Goal: Transaction & Acquisition: Purchase product/service

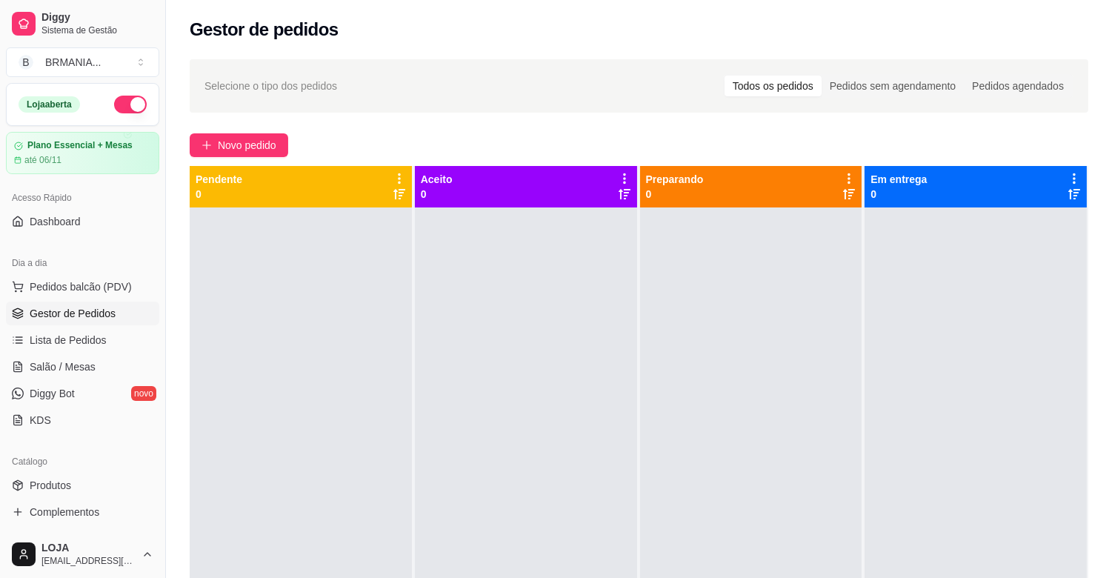
click at [237, 356] on div at bounding box center [301, 496] width 222 height 578
click at [113, 287] on span "Pedidos balcão (PDV)" at bounding box center [81, 286] width 102 height 15
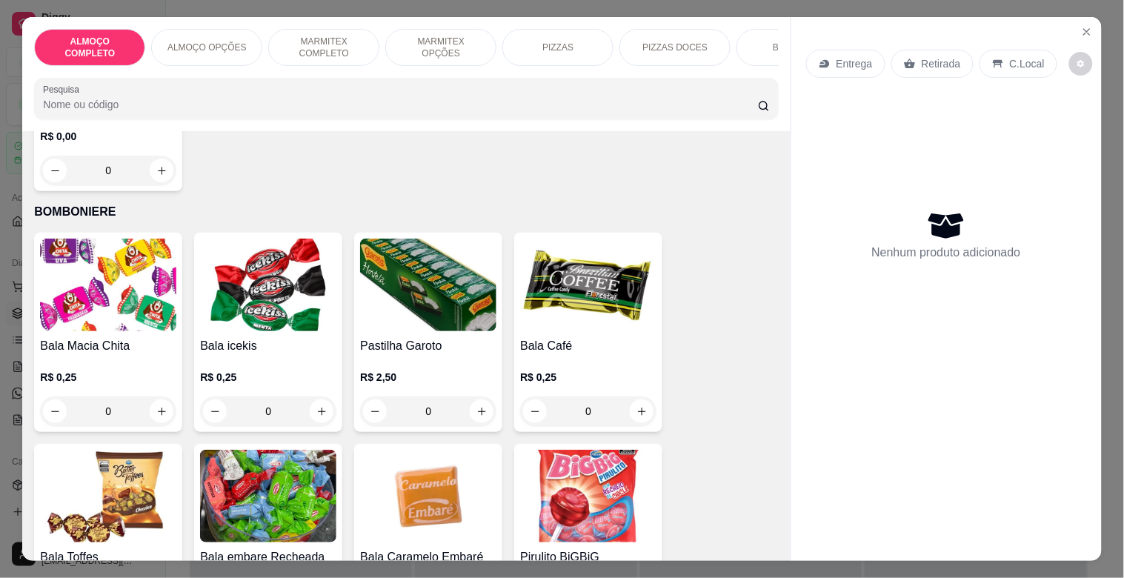
scroll to position [4536, 0]
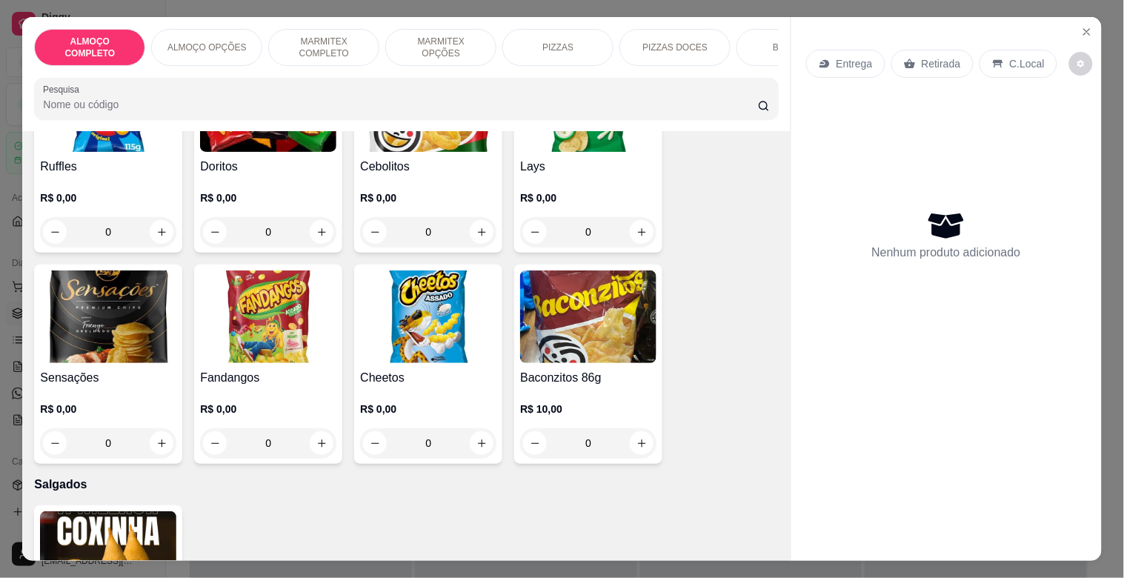
click at [148, 525] on img at bounding box center [108, 557] width 136 height 93
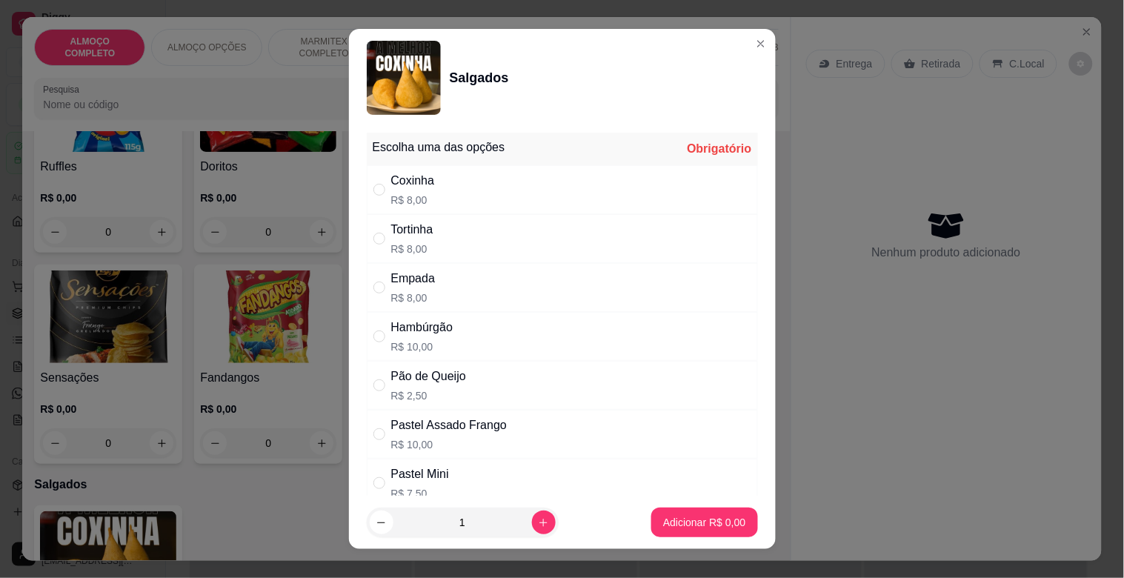
drag, startPoint x: 433, startPoint y: 336, endPoint x: 517, endPoint y: 446, distance: 138.0
click at [431, 338] on div "Hambúrgão R$ 10,00" at bounding box center [422, 337] width 62 height 36
radio input "true"
click at [707, 519] on p "Adicionar R$ 10,00" at bounding box center [702, 522] width 86 height 14
type input "1"
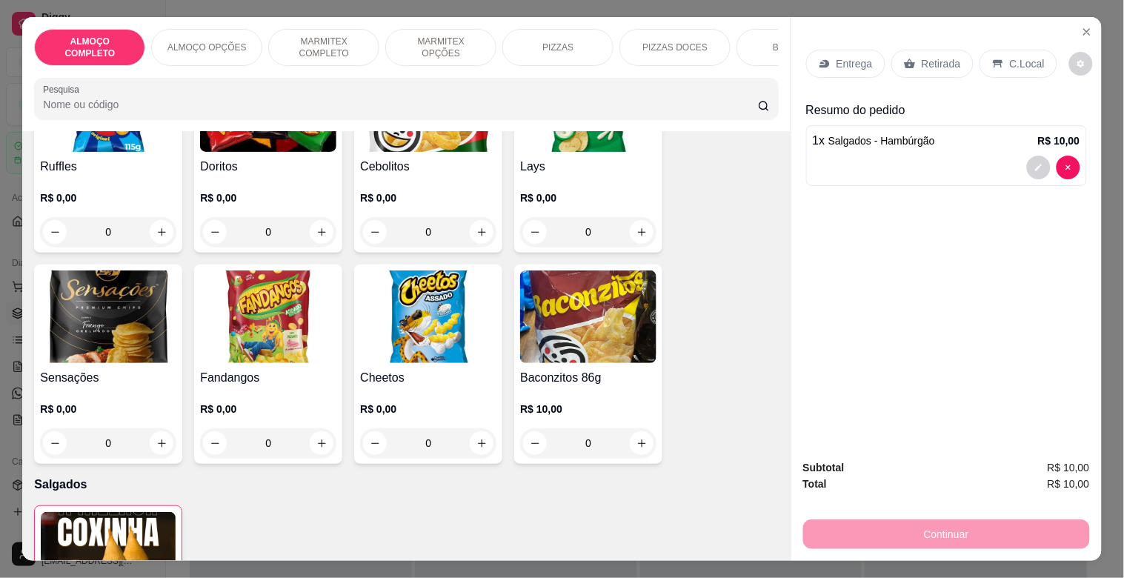
click at [922, 56] on p "Retirada" at bounding box center [941, 63] width 39 height 15
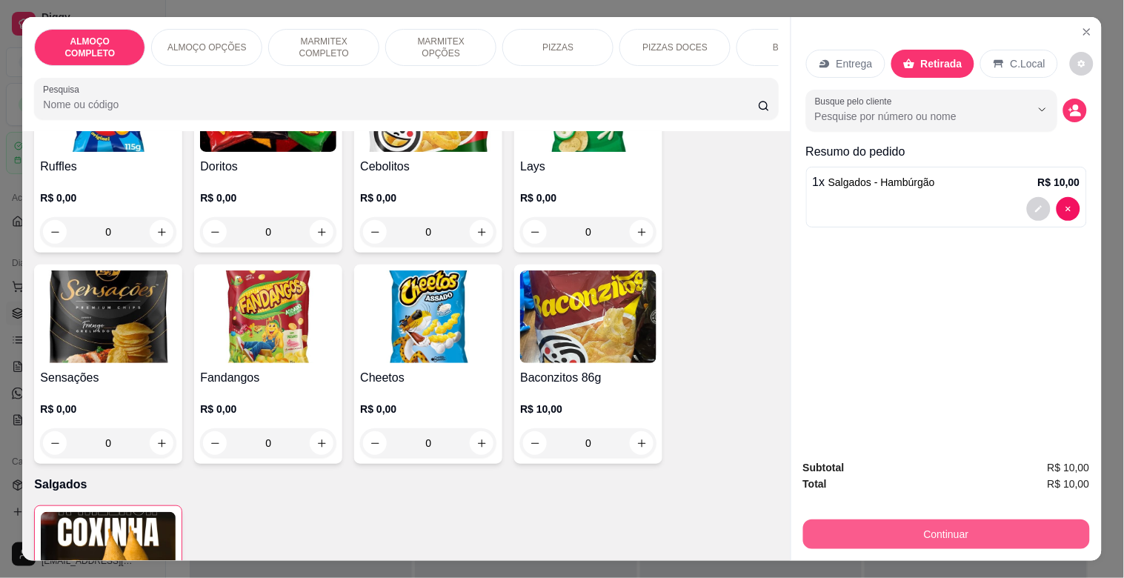
click at [960, 539] on button "Continuar" at bounding box center [946, 534] width 287 height 30
click at [950, 524] on button "Continuar" at bounding box center [946, 534] width 287 height 30
click at [991, 520] on button "Continuar" at bounding box center [946, 534] width 287 height 30
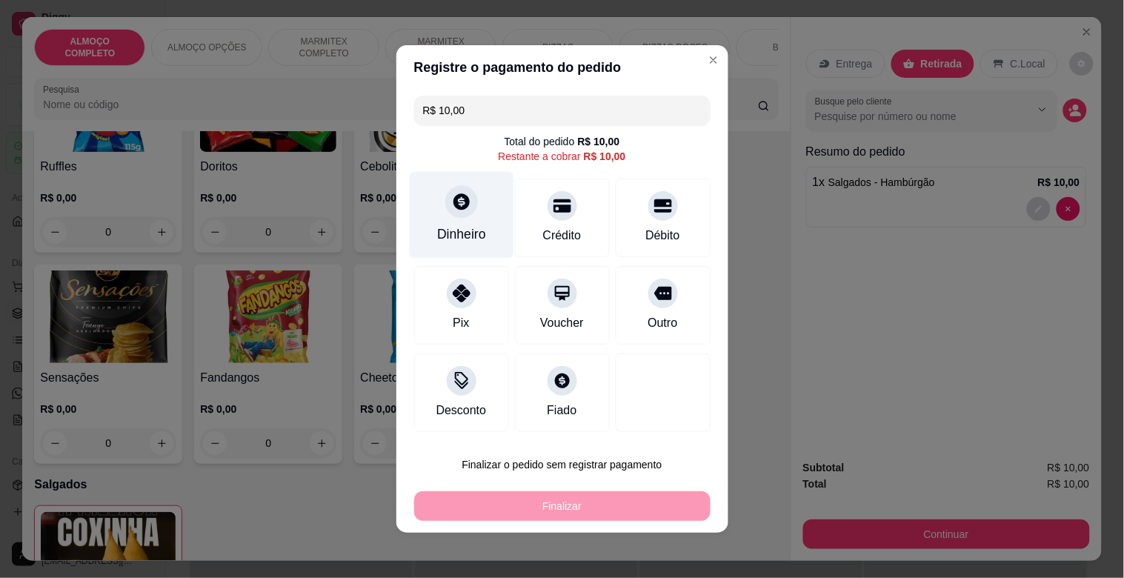
click at [462, 247] on div "Dinheiro" at bounding box center [461, 215] width 104 height 87
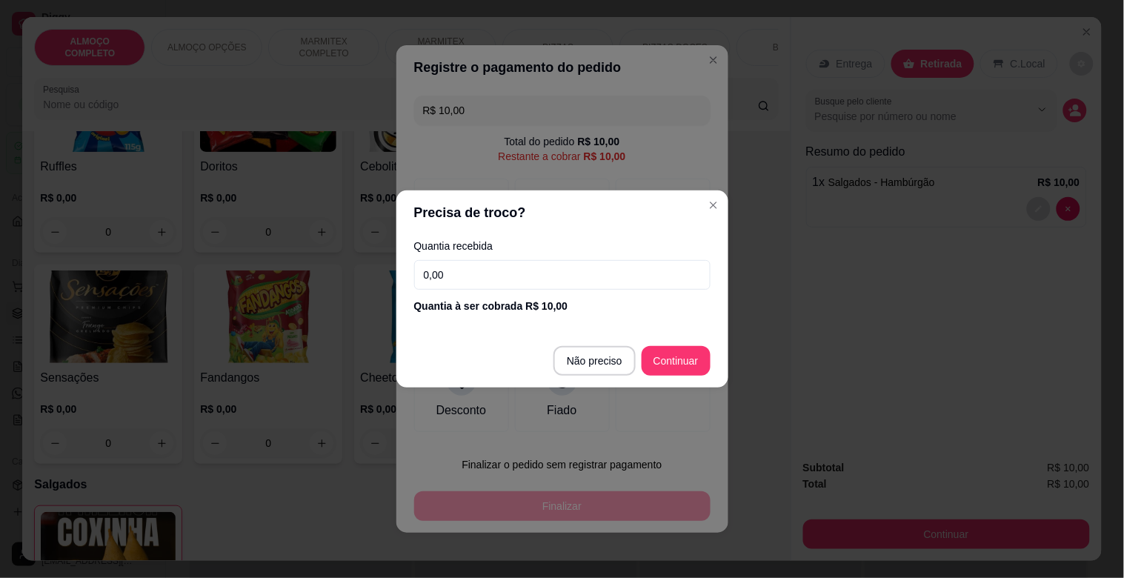
drag, startPoint x: 515, startPoint y: 267, endPoint x: 515, endPoint y: 285, distance: 17.8
click at [515, 267] on input "0,00" at bounding box center [562, 275] width 296 height 30
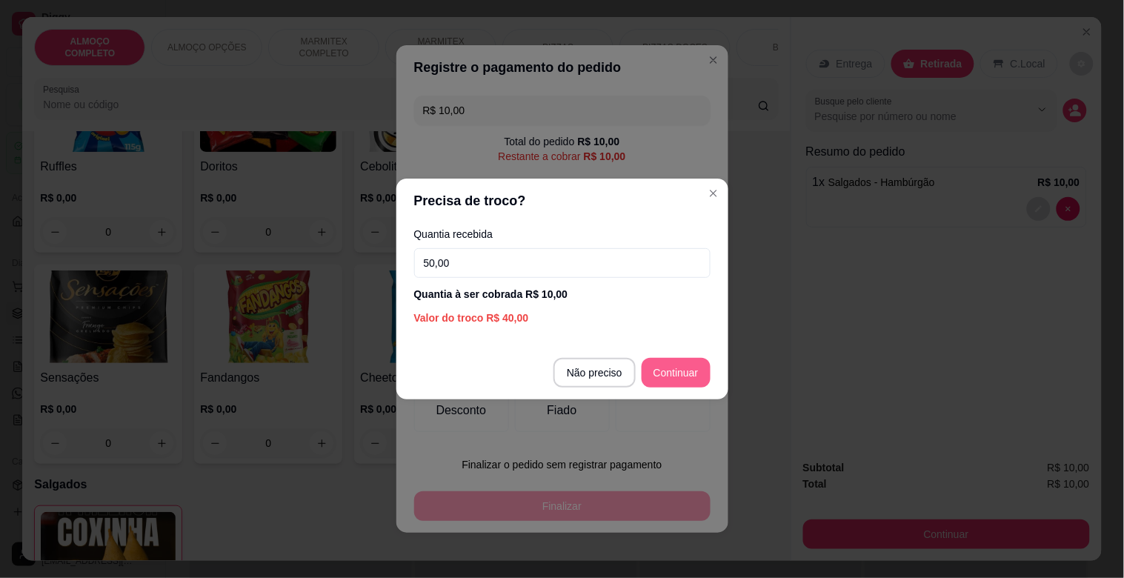
type input "50,00"
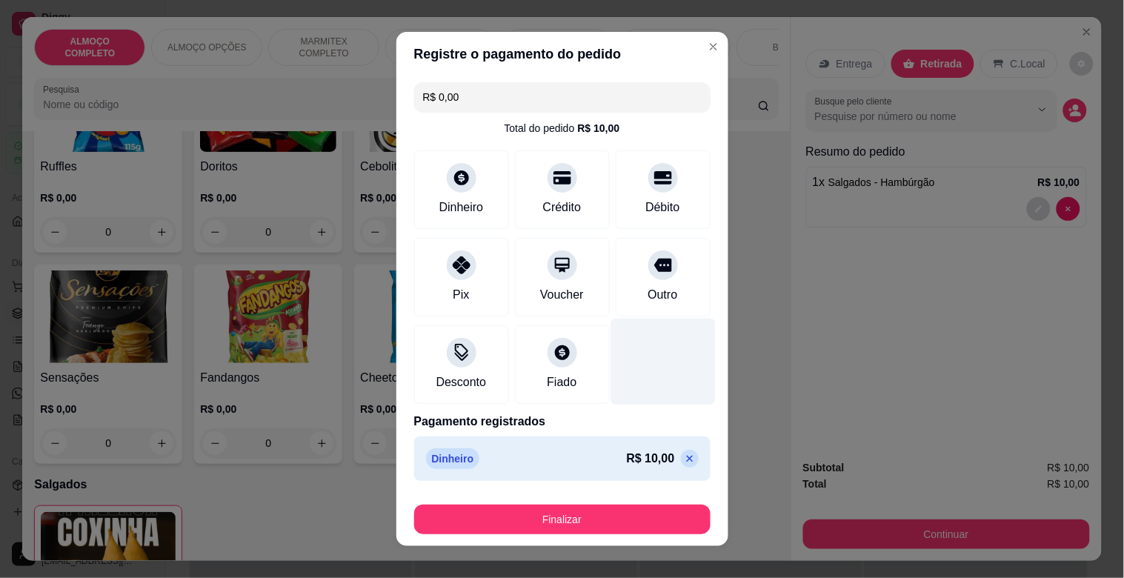
type input "R$ 0,00"
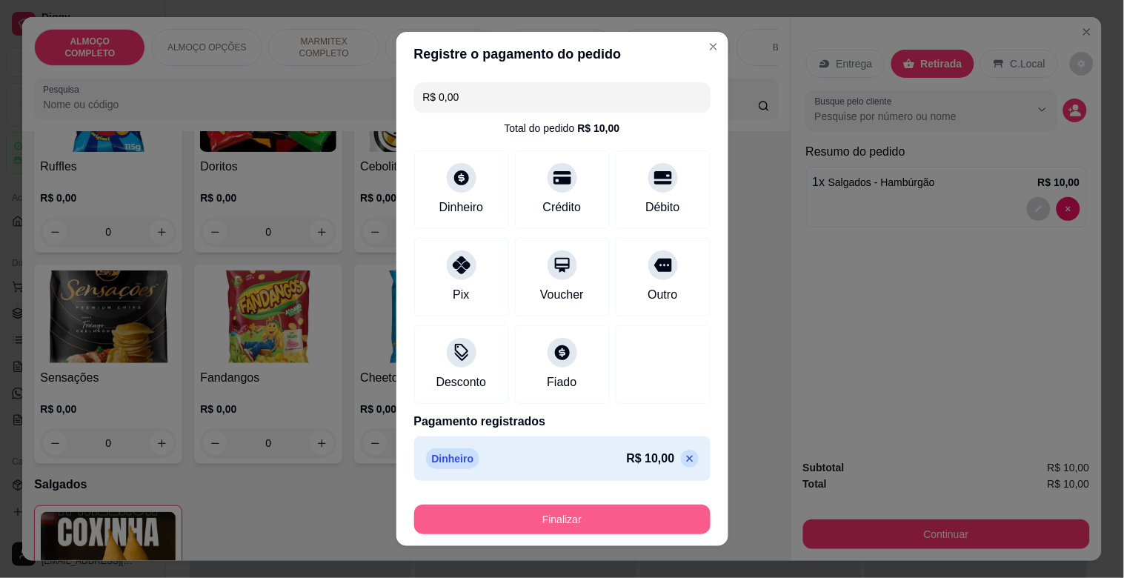
click at [582, 513] on button "Finalizar" at bounding box center [562, 520] width 296 height 30
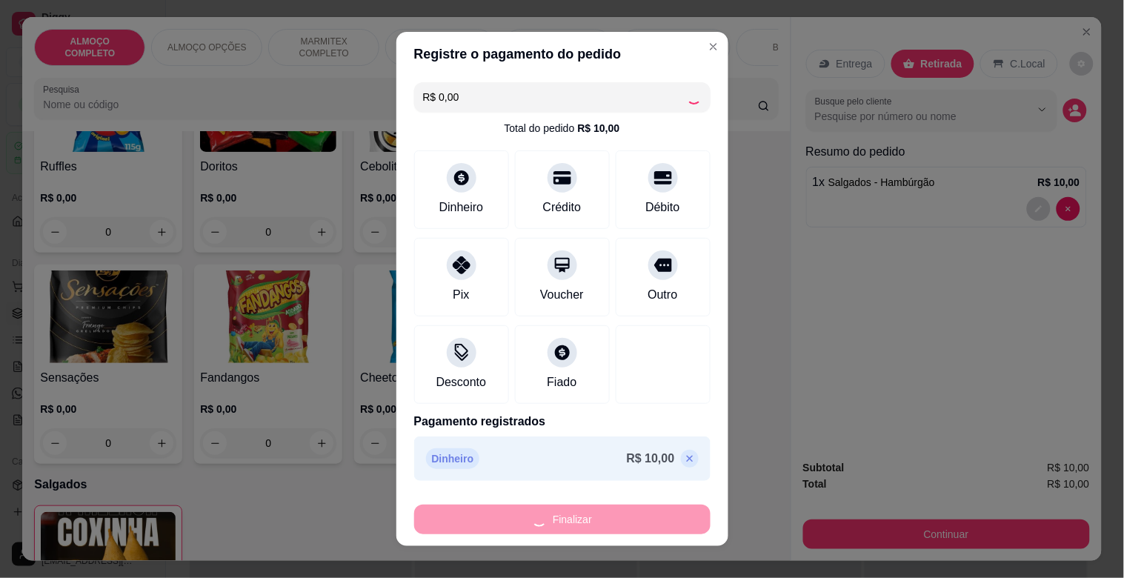
type input "0"
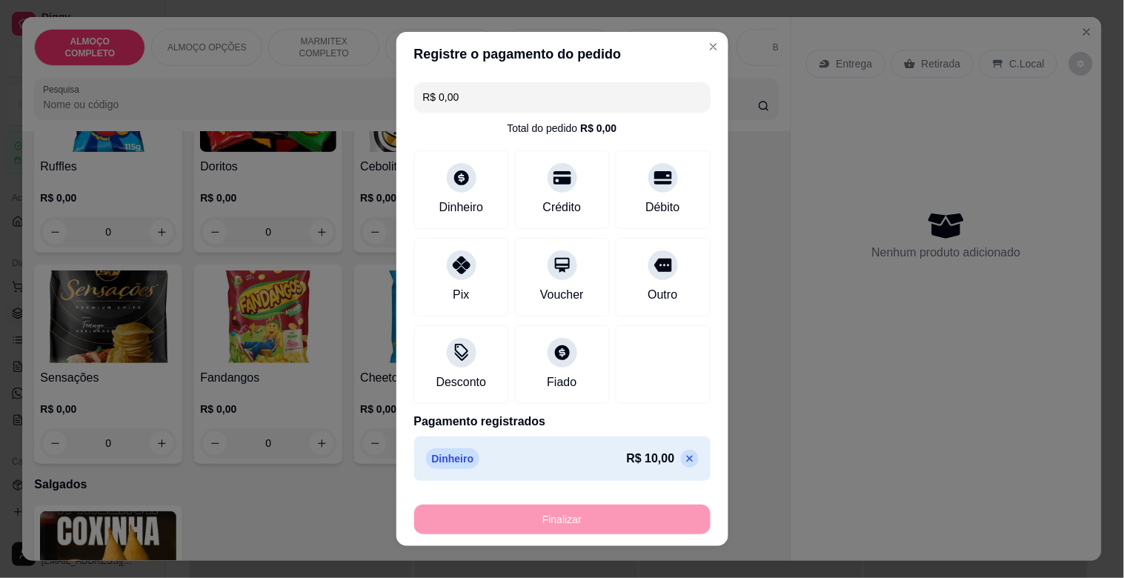
type input "-R$ 10,00"
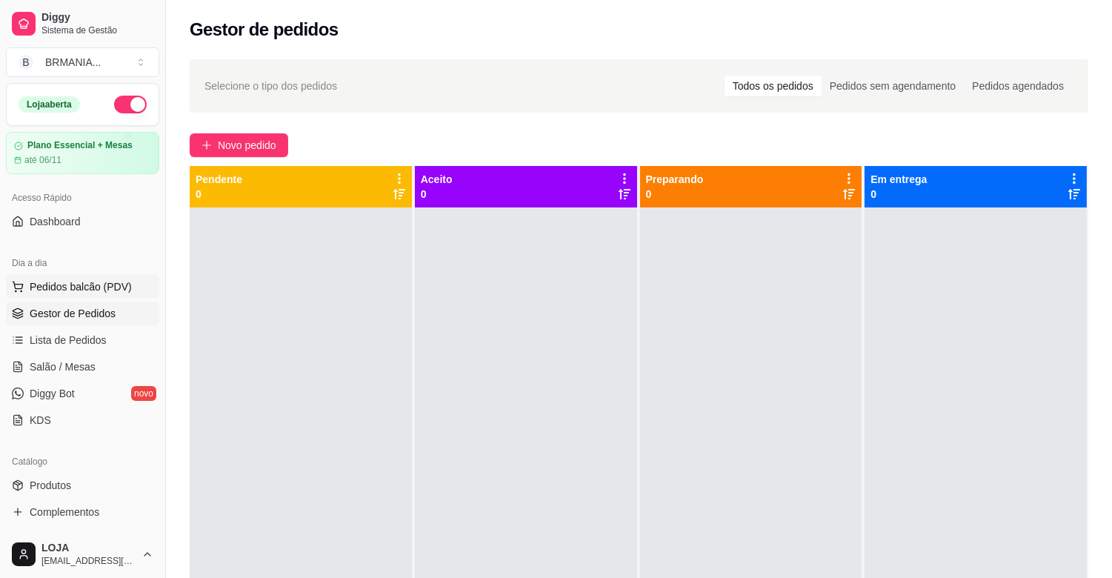
click at [64, 282] on span "Pedidos balcão (PDV)" at bounding box center [81, 286] width 102 height 15
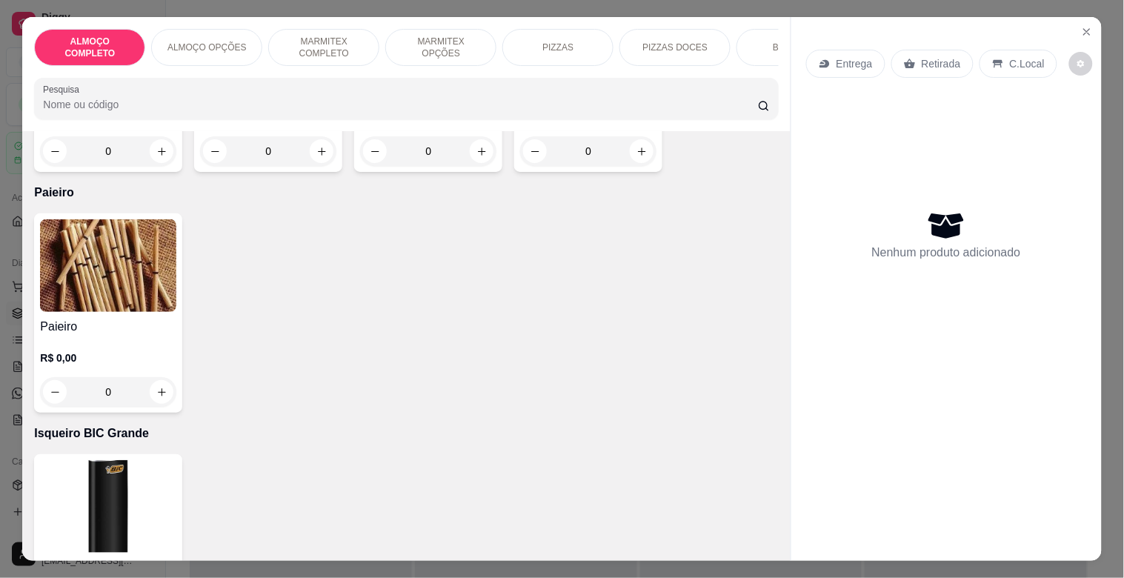
scroll to position [9181, 0]
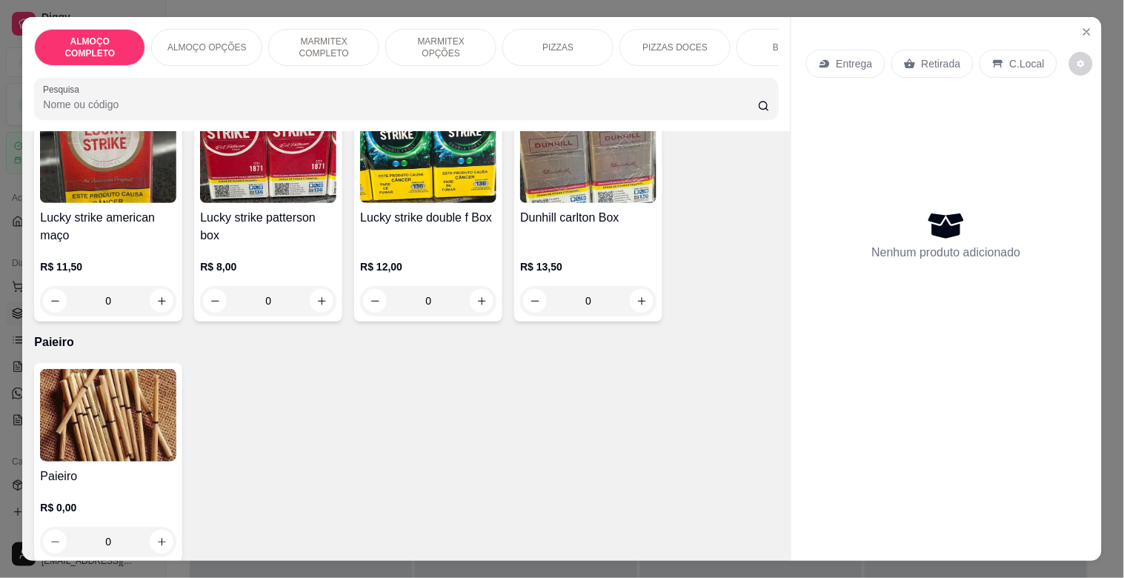
click at [113, 369] on img at bounding box center [108, 415] width 136 height 93
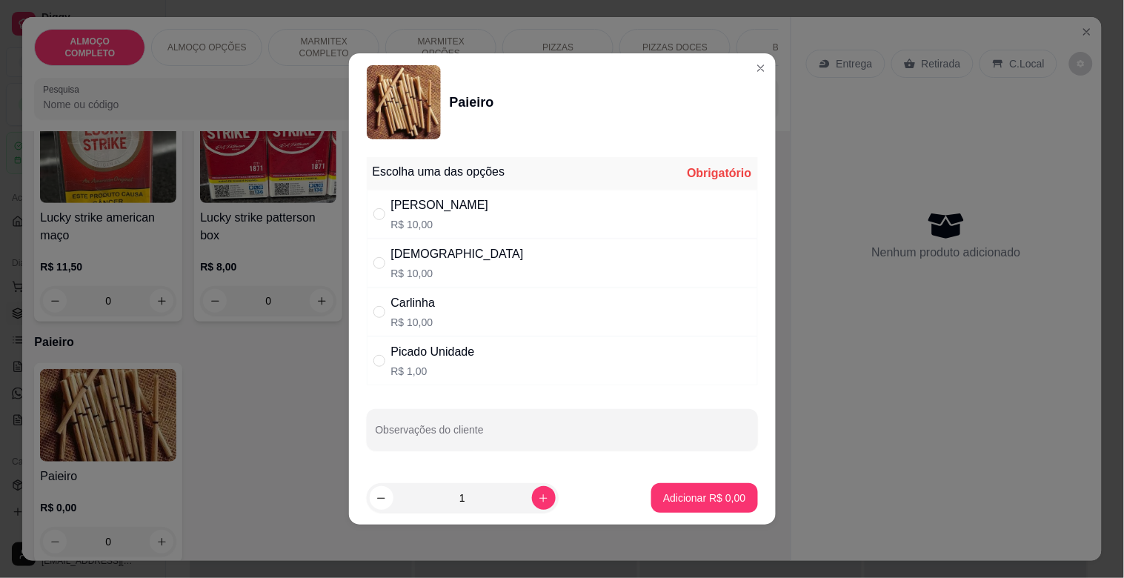
click at [433, 255] on div "Dinha R$ 10,00" at bounding box center [562, 263] width 391 height 49
drag, startPoint x: 433, startPoint y: 255, endPoint x: 424, endPoint y: 257, distance: 9.9
click at [431, 254] on div "Dinha R$ 10,00" at bounding box center [562, 263] width 391 height 49
click at [419, 259] on div "[DEMOGRAPHIC_DATA]" at bounding box center [457, 254] width 133 height 18
radio input "true"
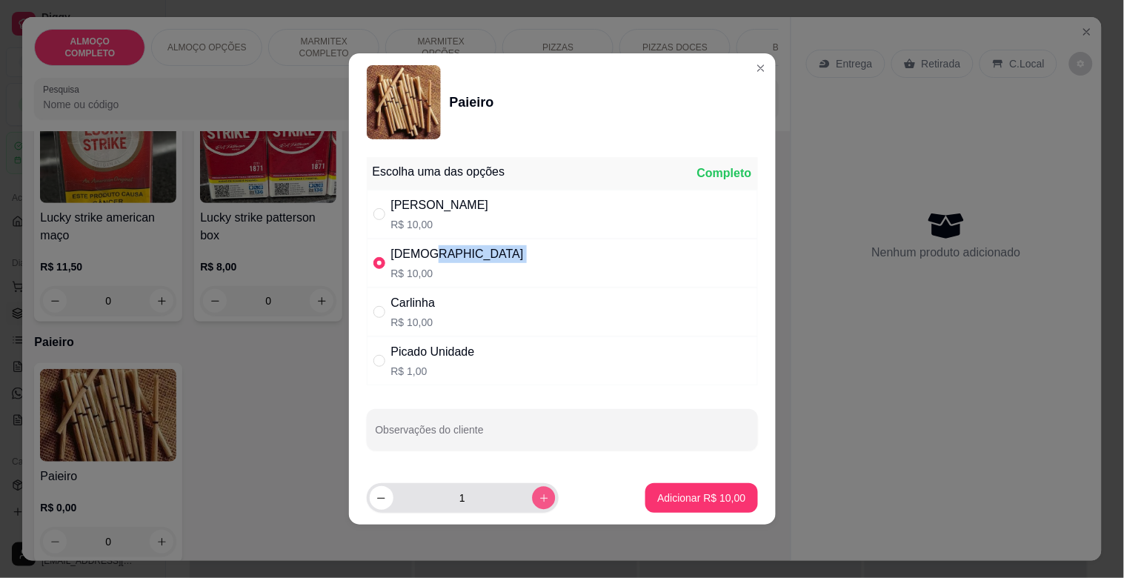
click at [542, 494] on button "increase-product-quantity" at bounding box center [543, 497] width 23 height 23
type input "2"
click at [719, 497] on p "Adicionar R$ 20,00" at bounding box center [702, 498] width 86 height 14
click at [719, 497] on div "Paieiro R$ 0,00 0" at bounding box center [406, 462] width 744 height 199
type input "2"
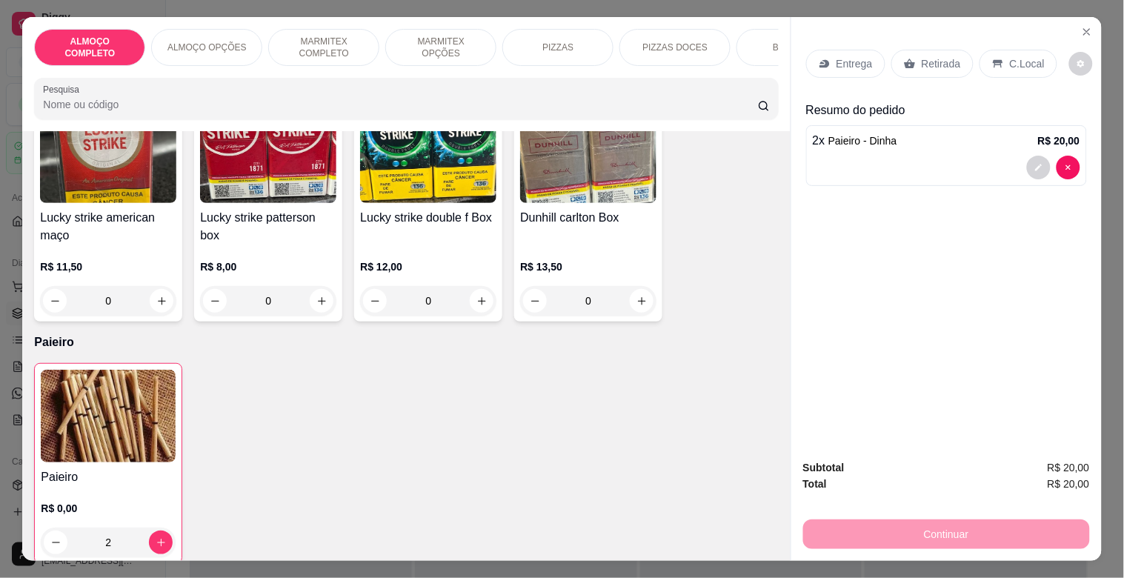
drag, startPoint x: 926, startPoint y: 47, endPoint x: 917, endPoint y: 73, distance: 27.7
click at [917, 61] on div "Retirada" at bounding box center [932, 64] width 82 height 28
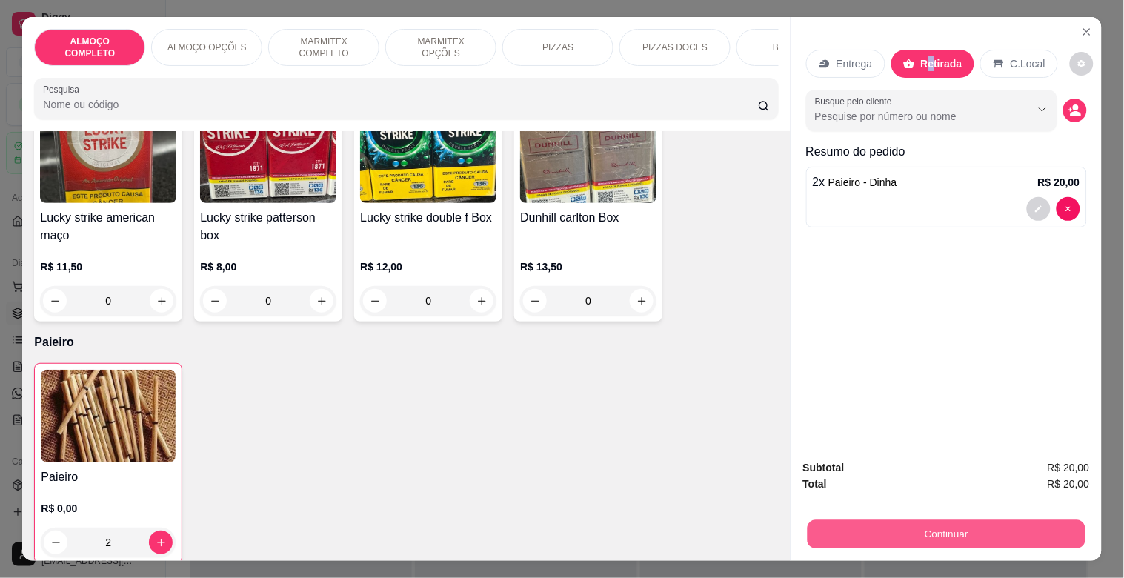
click at [996, 516] on div "Continuar" at bounding box center [946, 532] width 287 height 33
click at [975, 519] on button "Continuar" at bounding box center [946, 533] width 278 height 29
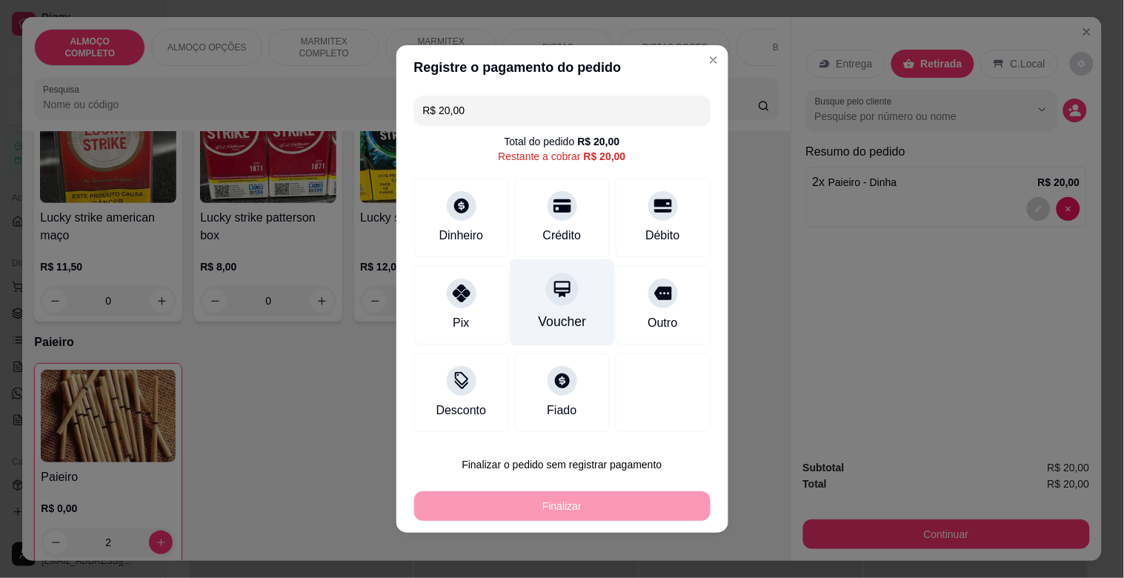
click at [543, 238] on div "Crédito" at bounding box center [562, 236] width 39 height 18
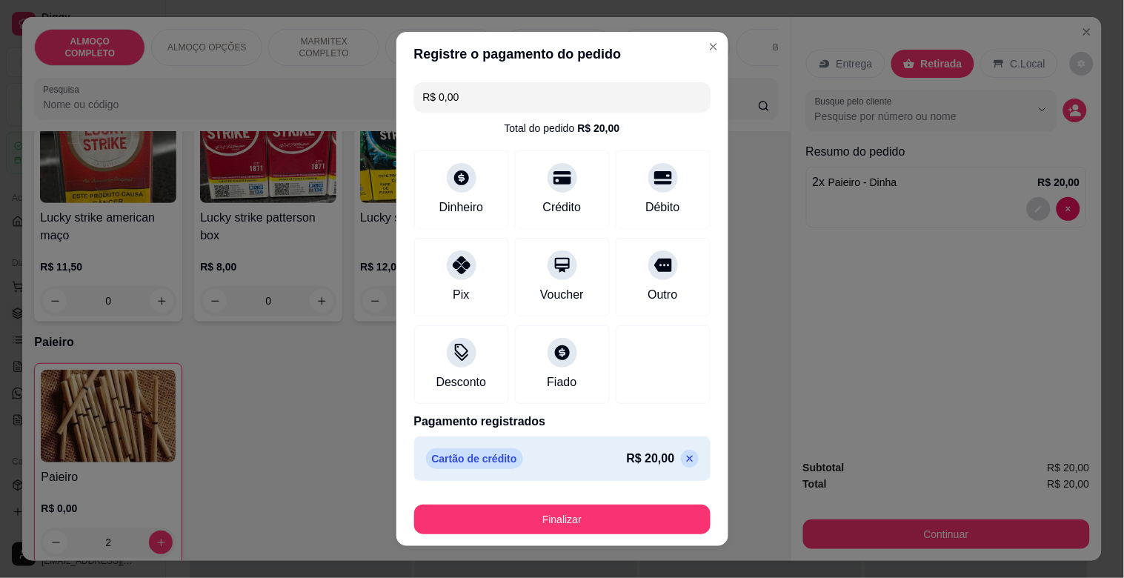
click at [684, 453] on icon at bounding box center [690, 459] width 12 height 12
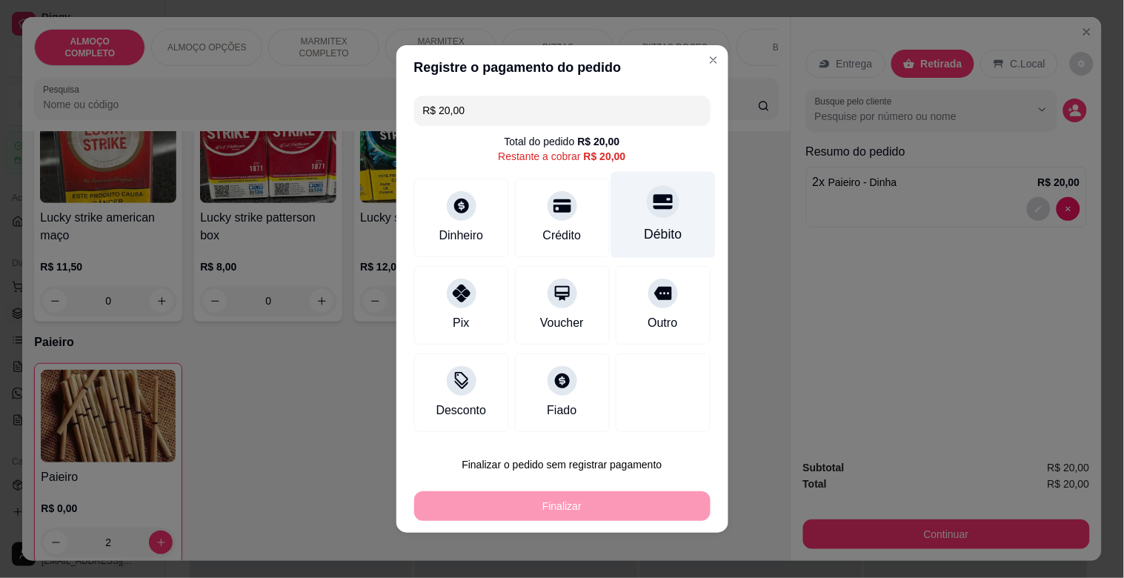
drag, startPoint x: 657, startPoint y: 207, endPoint x: 657, endPoint y: 220, distance: 12.6
click at [657, 213] on div "Débito" at bounding box center [663, 215] width 104 height 87
type input "R$ 0,00"
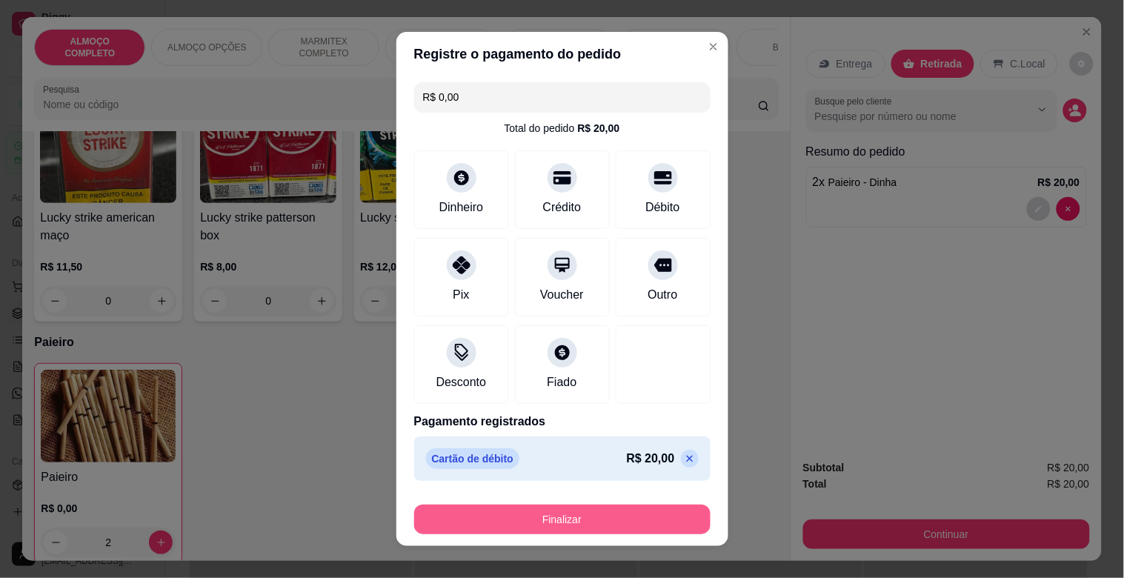
click at [579, 508] on button "Finalizar" at bounding box center [562, 520] width 296 height 30
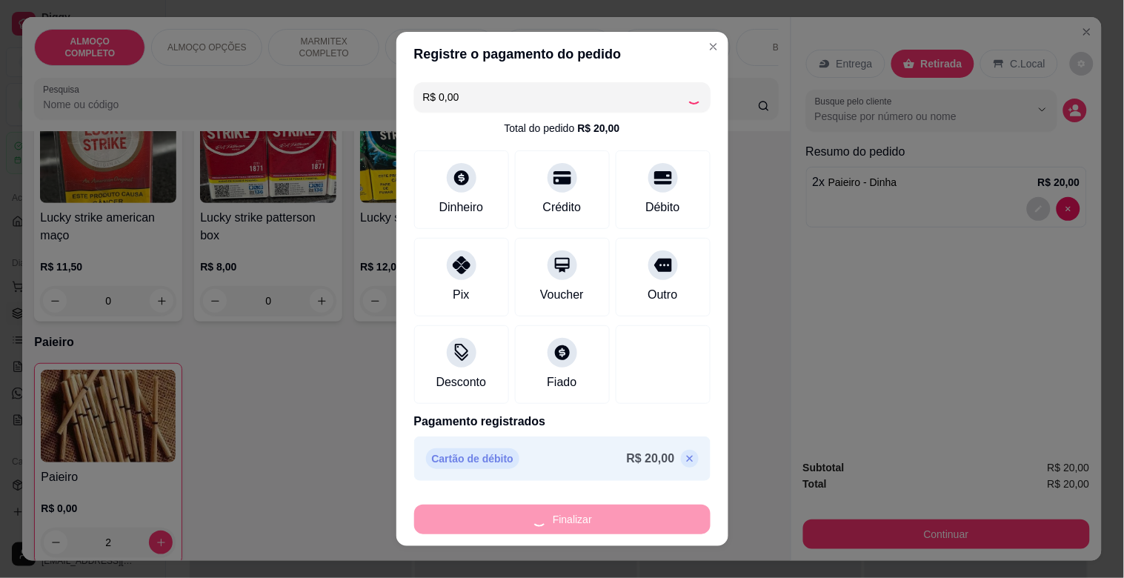
type input "0"
type input "-R$ 20,00"
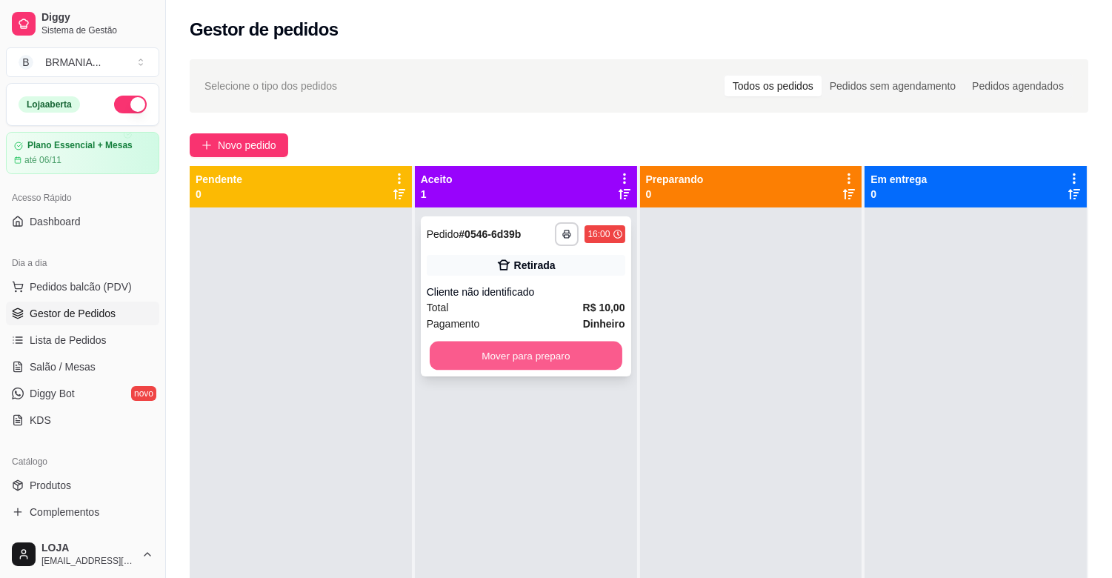
click at [545, 346] on button "Mover para preparo" at bounding box center [526, 356] width 193 height 29
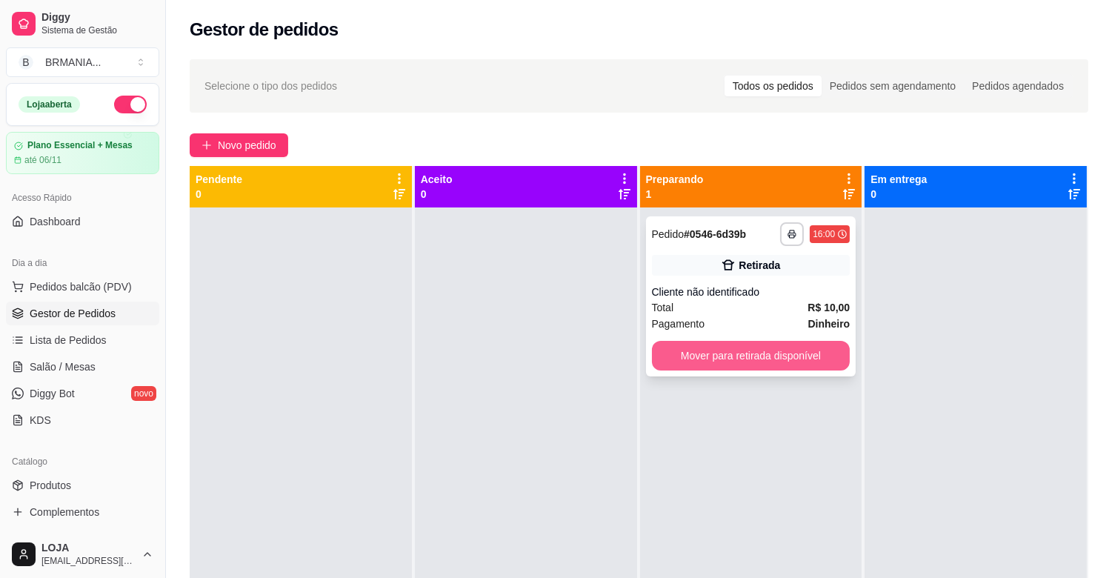
click at [774, 362] on button "Mover para retirada disponível" at bounding box center [751, 356] width 199 height 30
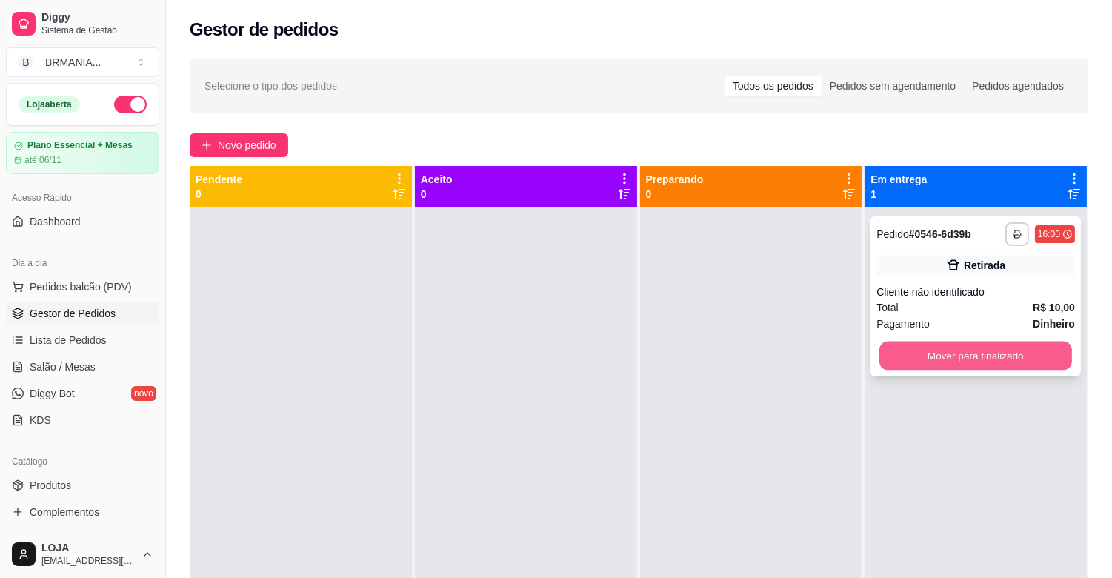
click at [934, 359] on button "Mover para finalizado" at bounding box center [976, 356] width 193 height 29
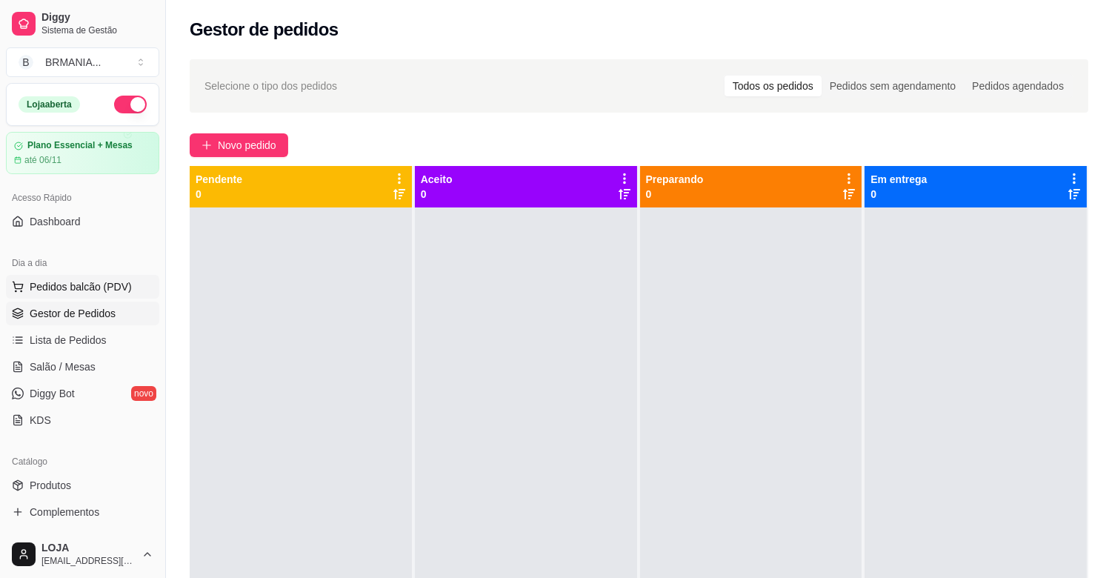
click at [82, 284] on span "Pedidos balcão (PDV)" at bounding box center [81, 286] width 102 height 15
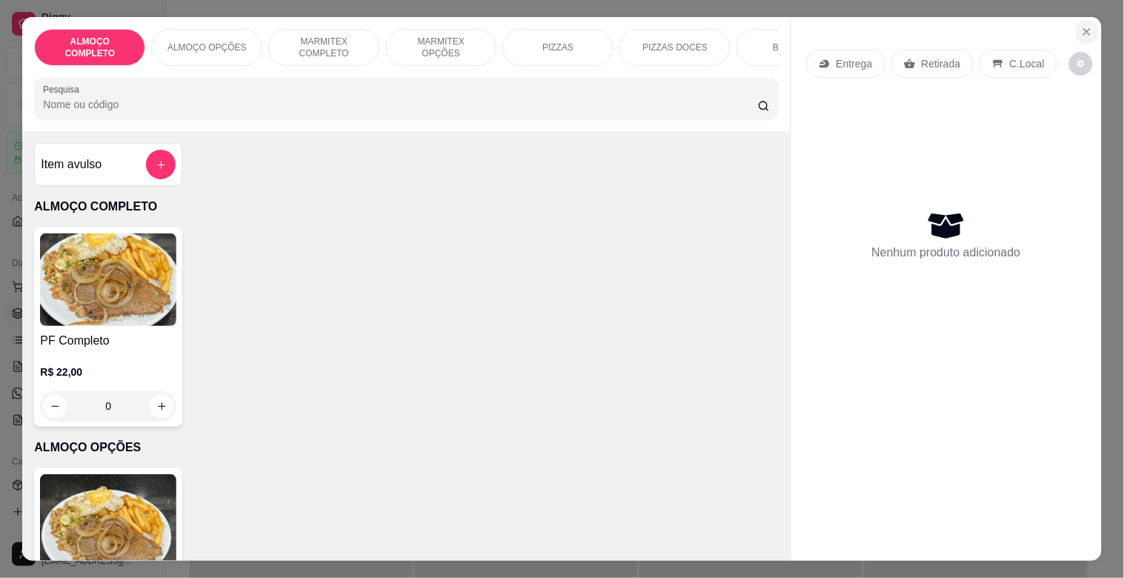
click at [1075, 22] on button "Close" at bounding box center [1087, 32] width 24 height 24
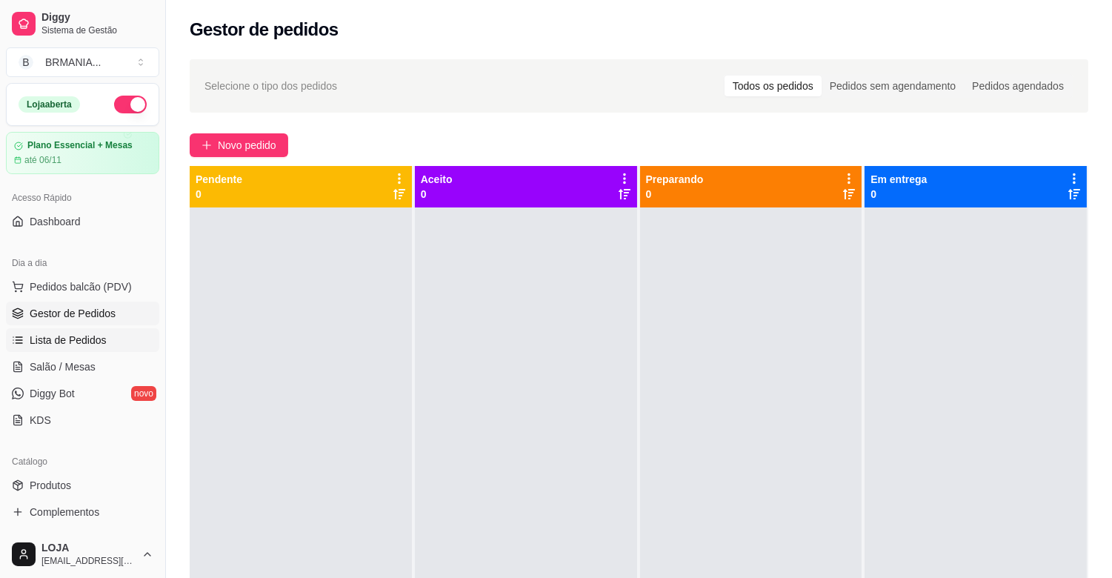
click at [92, 342] on span "Lista de Pedidos" at bounding box center [68, 340] width 77 height 15
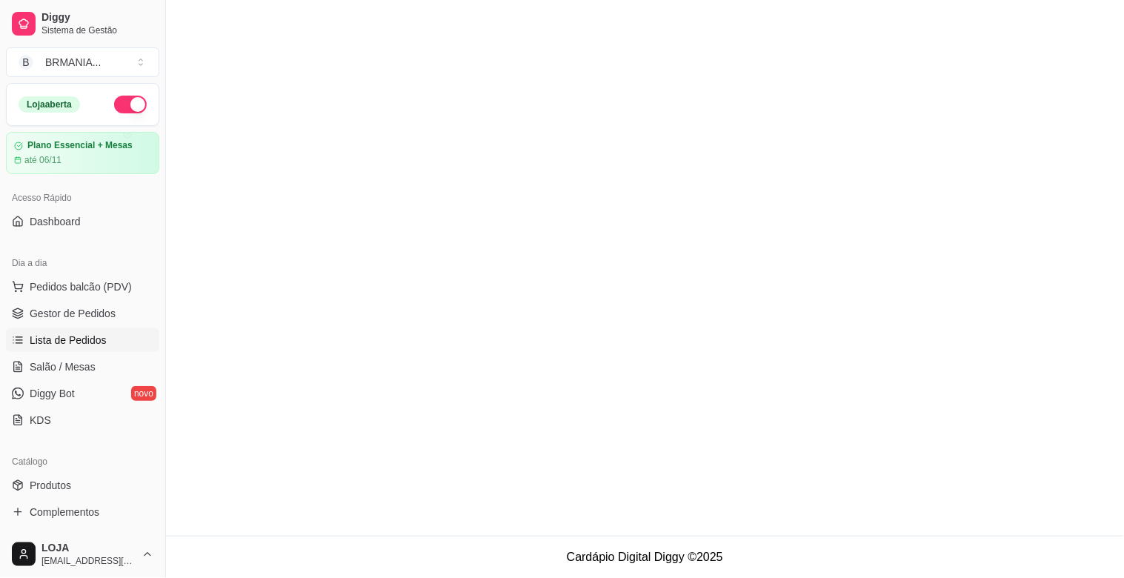
click at [113, 315] on link "Gestor de Pedidos" at bounding box center [82, 314] width 153 height 24
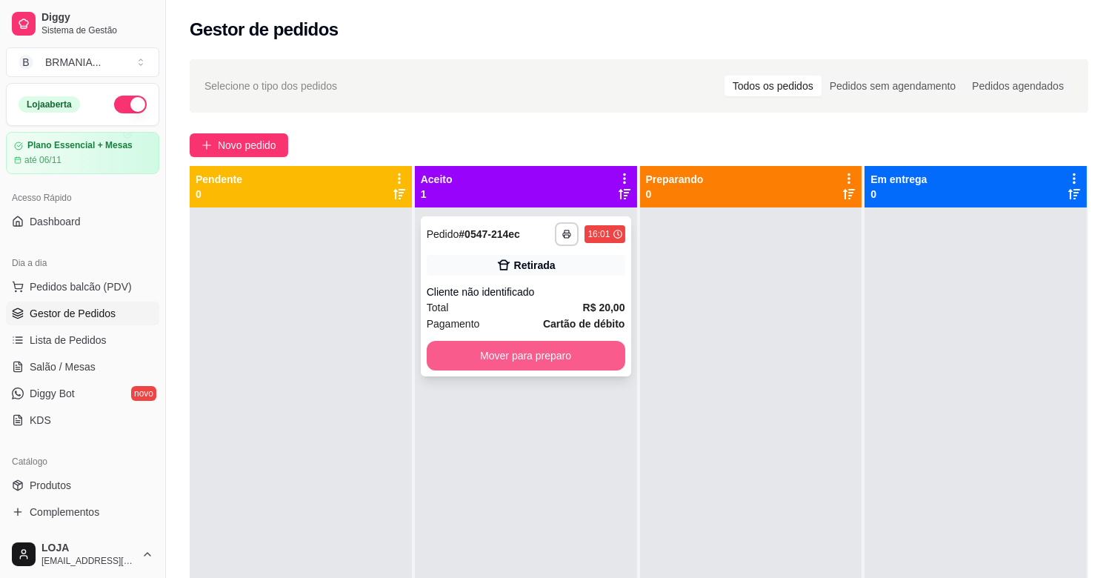
click at [593, 344] on button "Mover para preparo" at bounding box center [526, 356] width 199 height 30
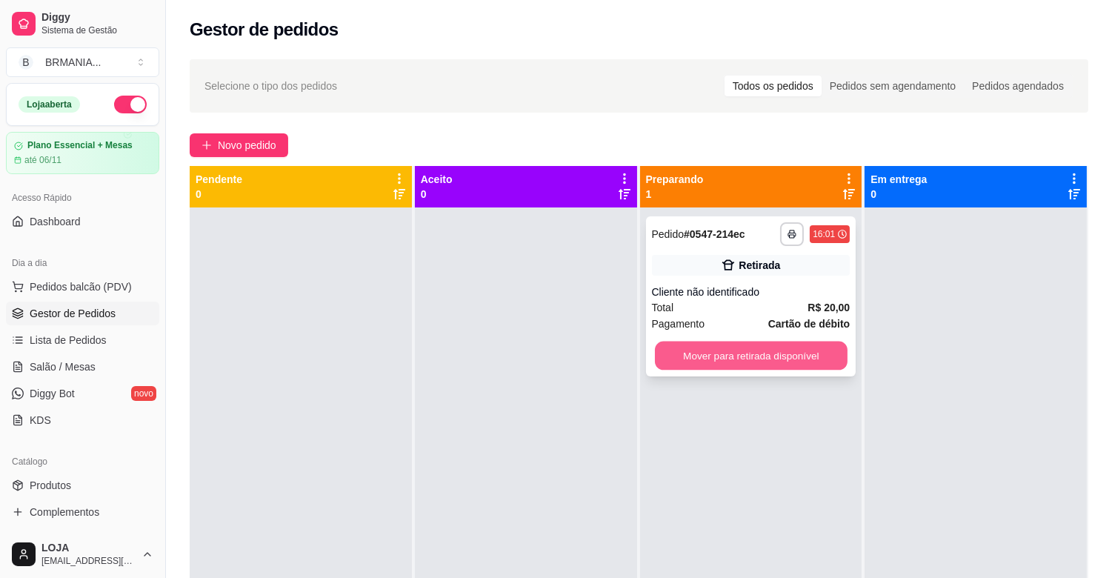
click at [724, 347] on button "Mover para retirada disponível" at bounding box center [751, 356] width 193 height 29
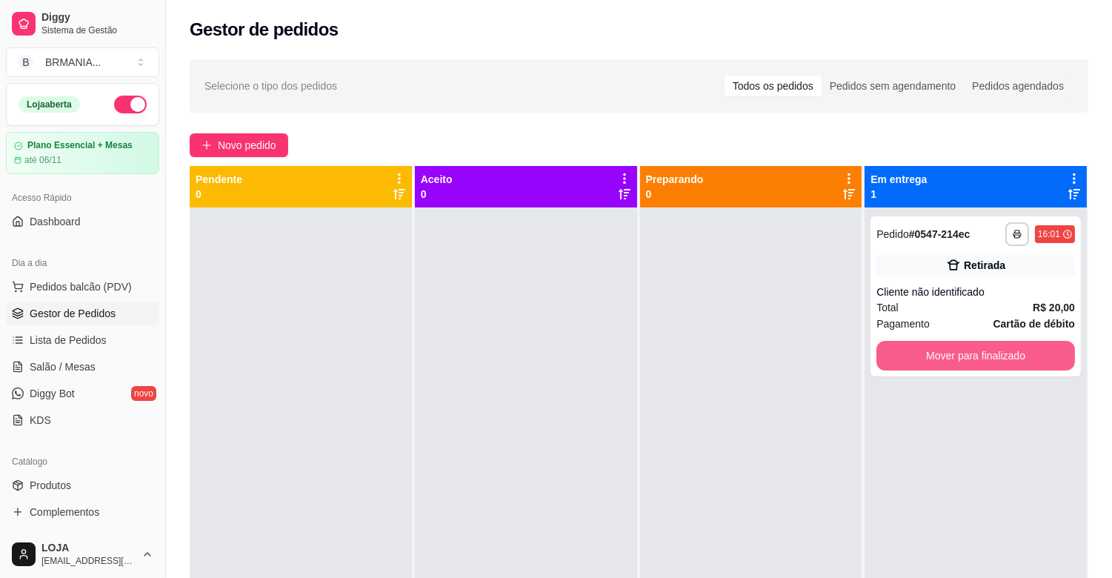
click at [914, 348] on button "Mover para finalizado" at bounding box center [976, 356] width 199 height 30
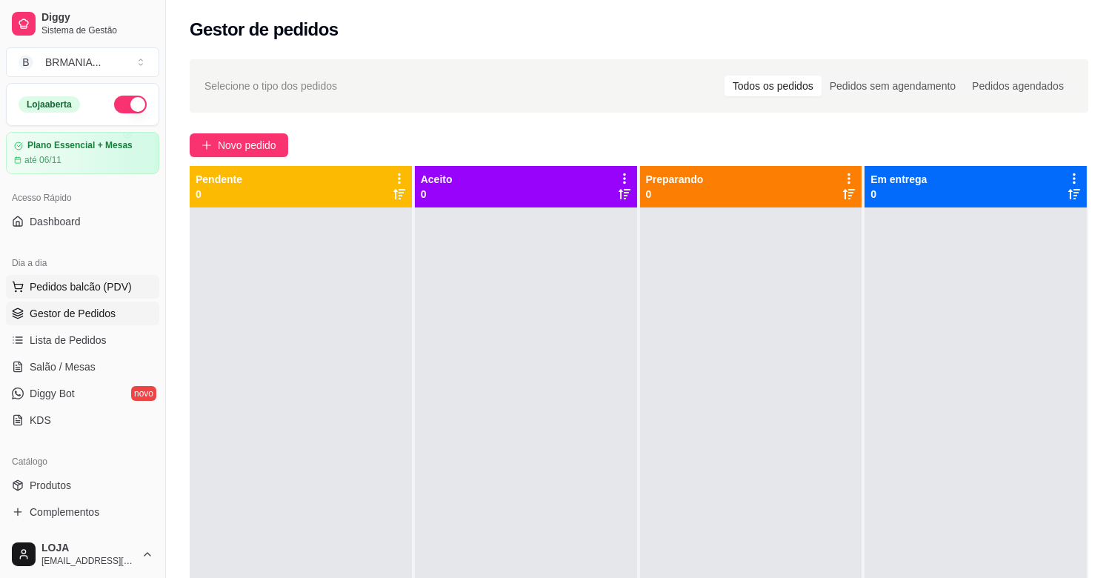
click at [80, 284] on span "Pedidos balcão (PDV)" at bounding box center [81, 286] width 102 height 15
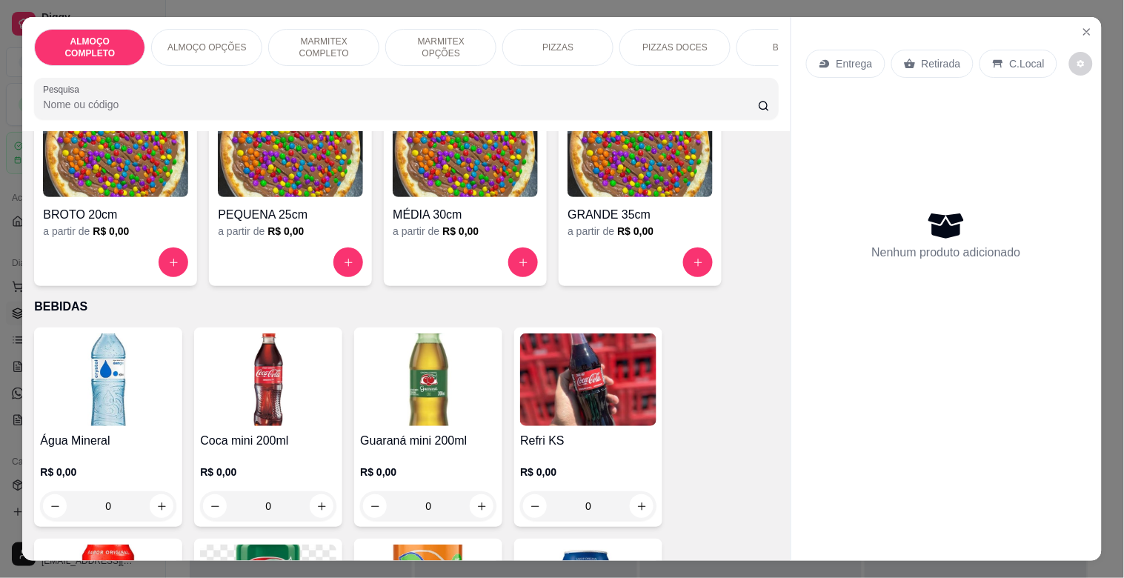
scroll to position [1369, 0]
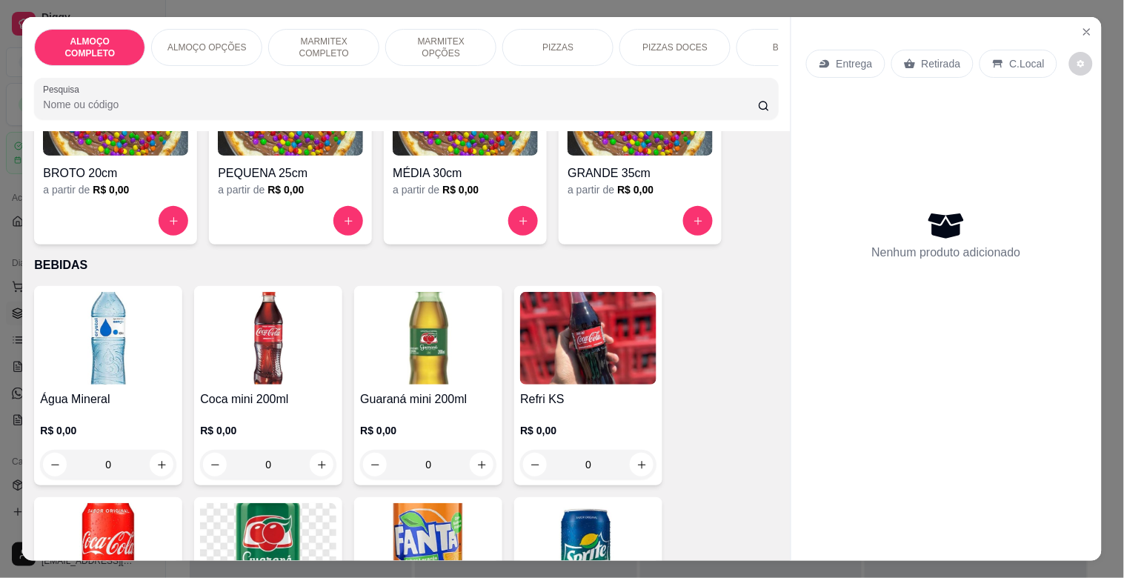
click at [142, 344] on img at bounding box center [108, 338] width 136 height 93
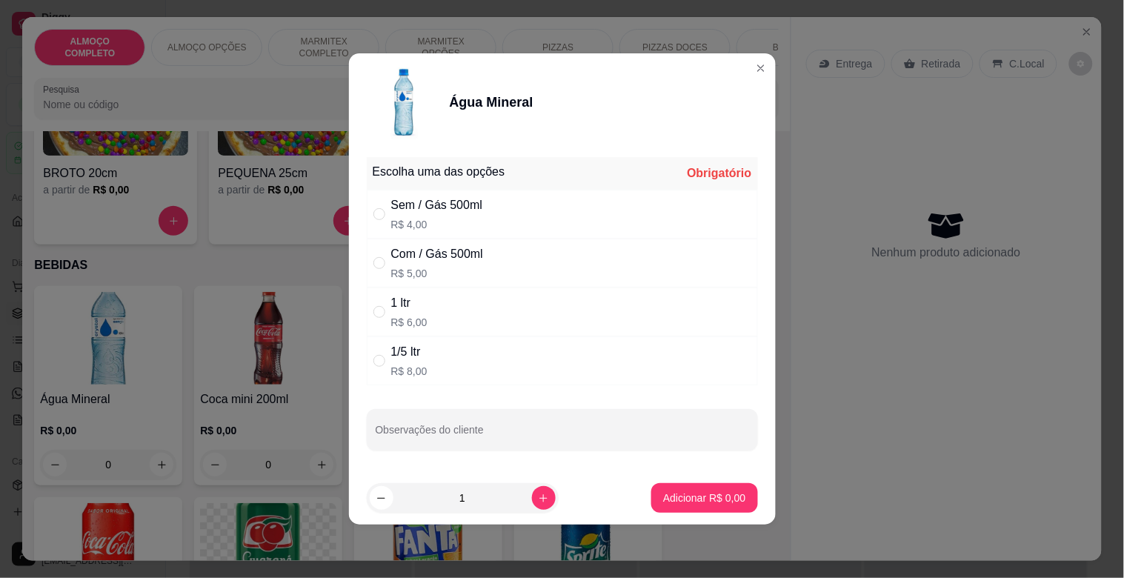
click at [453, 216] on div "Sem / Gás 500ml R$ 4,00" at bounding box center [437, 214] width 92 height 36
radio input "true"
click at [538, 493] on icon "increase-product-quantity" at bounding box center [543, 498] width 11 height 11
type input "2"
click at [698, 497] on p "Adicionar R$ 8,00" at bounding box center [704, 498] width 82 height 15
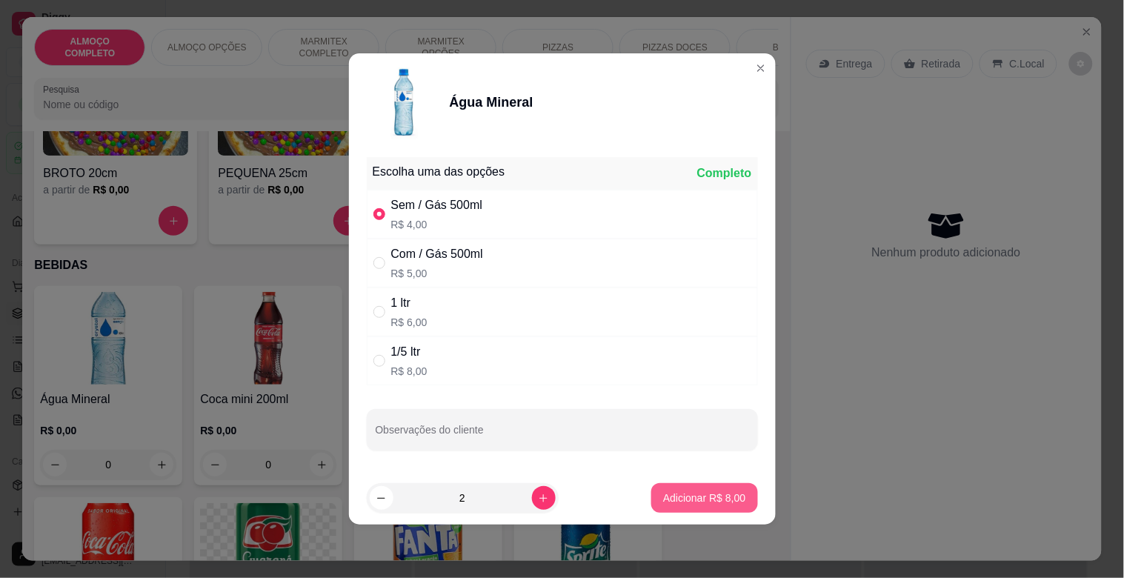
type input "2"
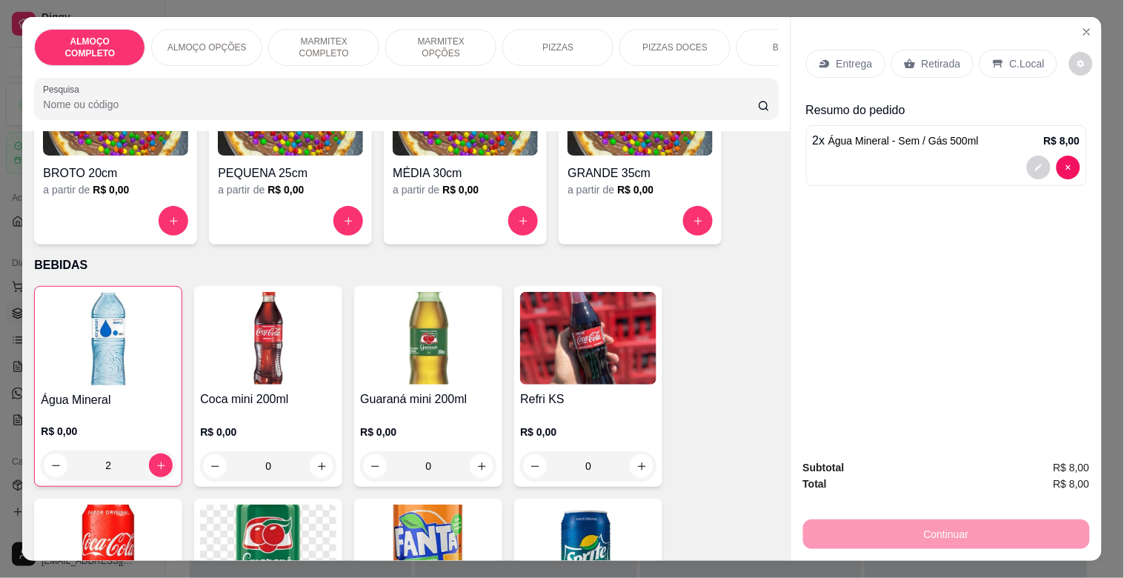
click at [937, 61] on p "Retirada" at bounding box center [941, 63] width 39 height 15
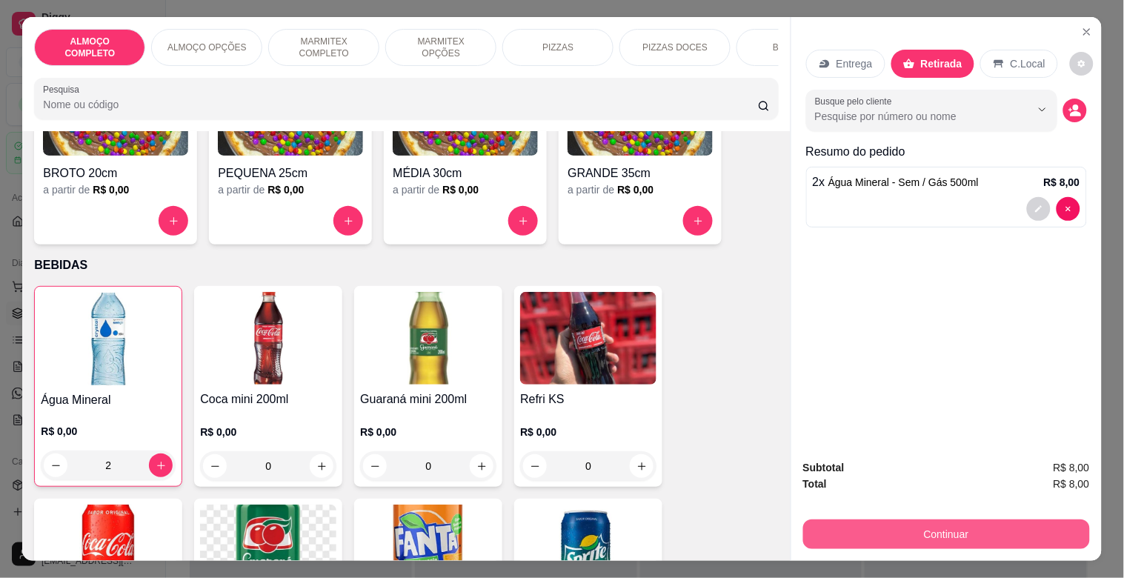
click at [1027, 530] on button "Continuar" at bounding box center [946, 534] width 287 height 30
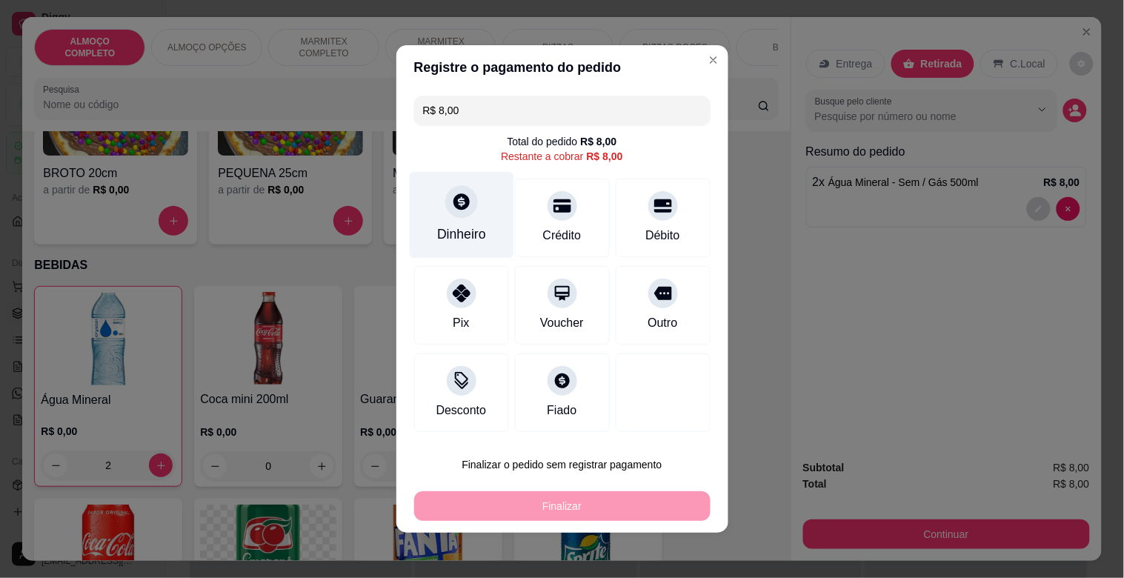
click at [426, 233] on div "Dinheiro" at bounding box center [461, 215] width 104 height 87
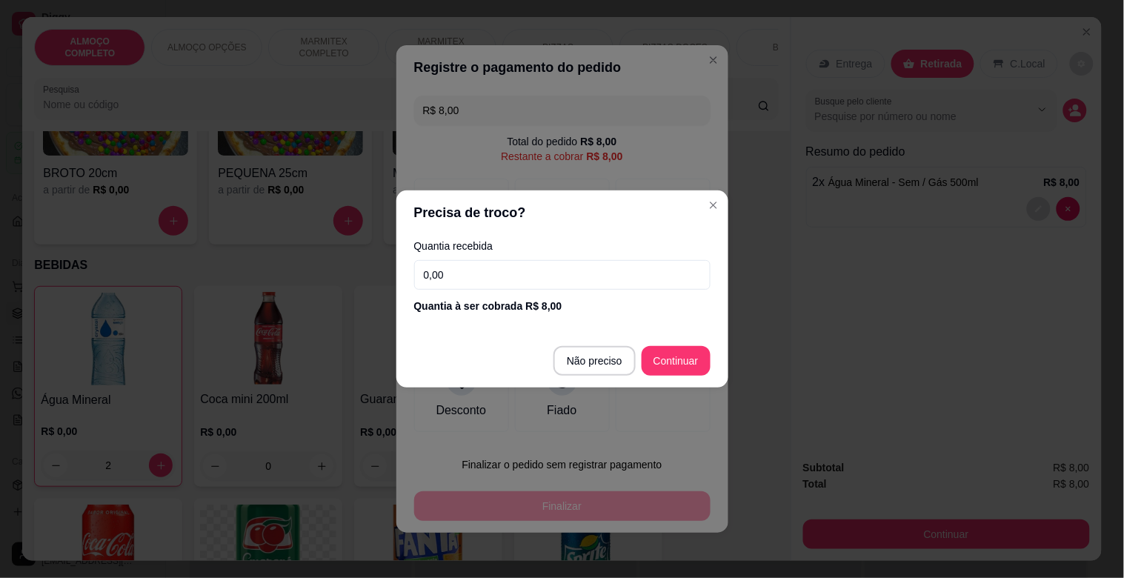
click at [483, 286] on input "0,00" at bounding box center [562, 275] width 296 height 30
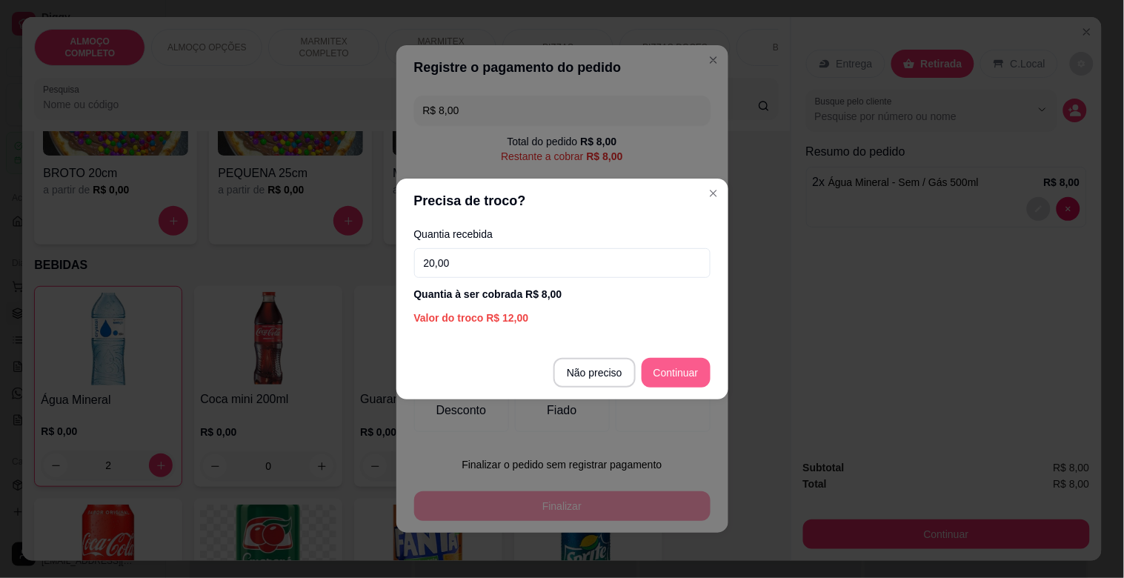
type input "20,00"
type input "R$ 0,00"
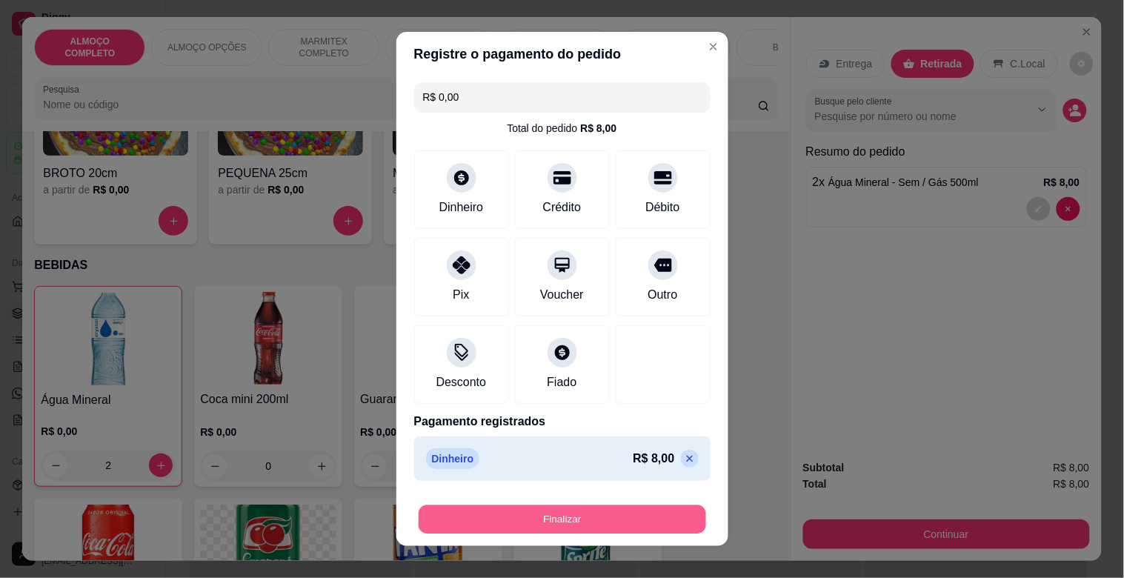
click at [609, 509] on button "Finalizar" at bounding box center [562, 519] width 287 height 29
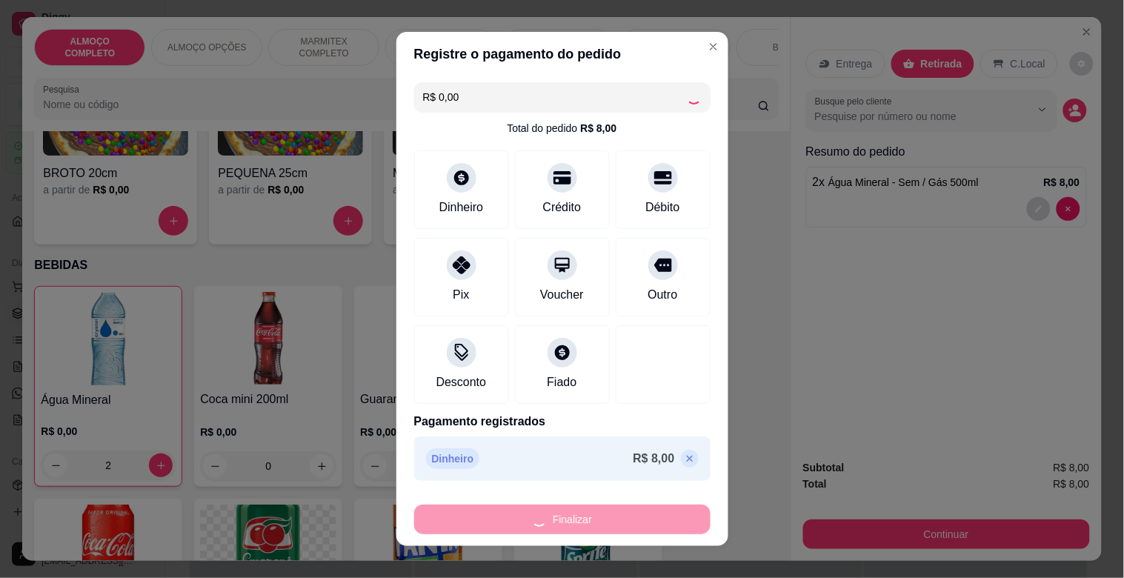
type input "0"
type input "-R$ 8,00"
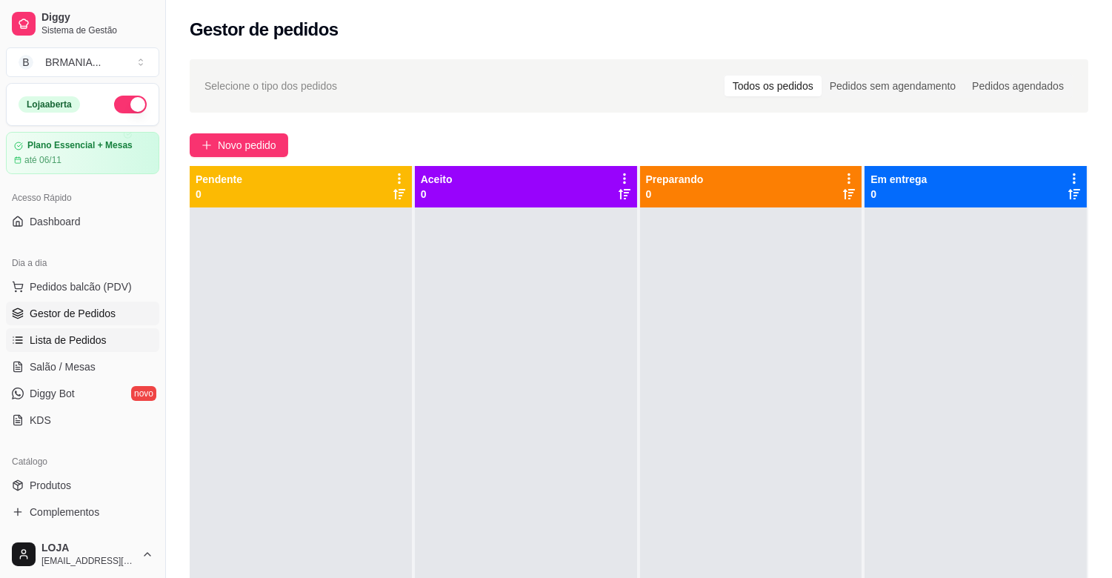
click at [68, 339] on span "Lista de Pedidos" at bounding box center [68, 340] width 77 height 15
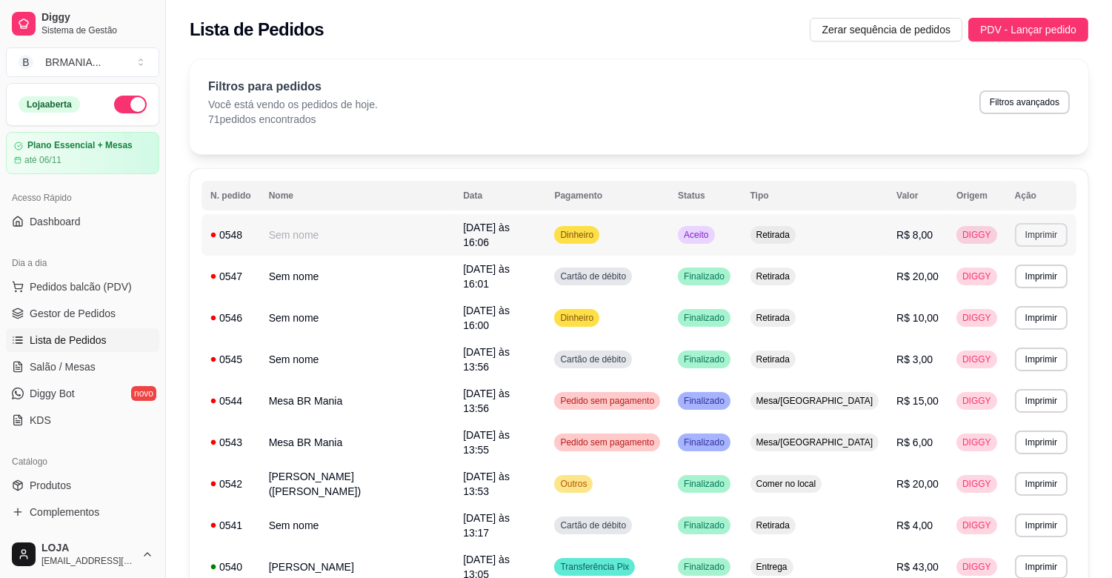
click at [1023, 223] on button "Imprimir" at bounding box center [1041, 235] width 53 height 24
click at [988, 280] on button "IMPRESSORA" at bounding box center [1002, 285] width 107 height 24
click at [41, 323] on link "Gestor de Pedidos" at bounding box center [82, 314] width 153 height 24
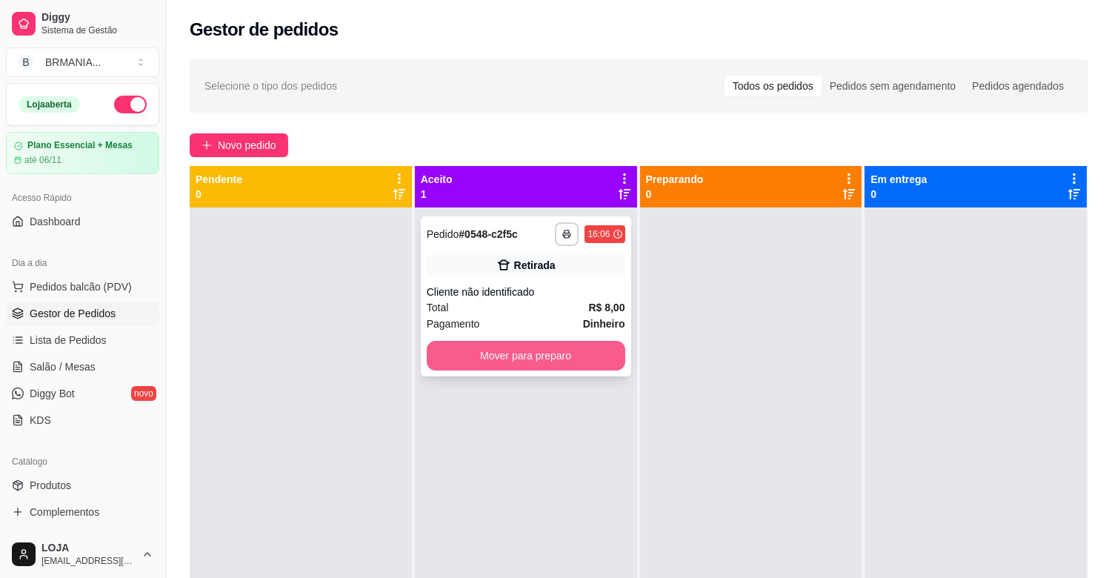
click at [573, 362] on button "Mover para preparo" at bounding box center [526, 356] width 199 height 30
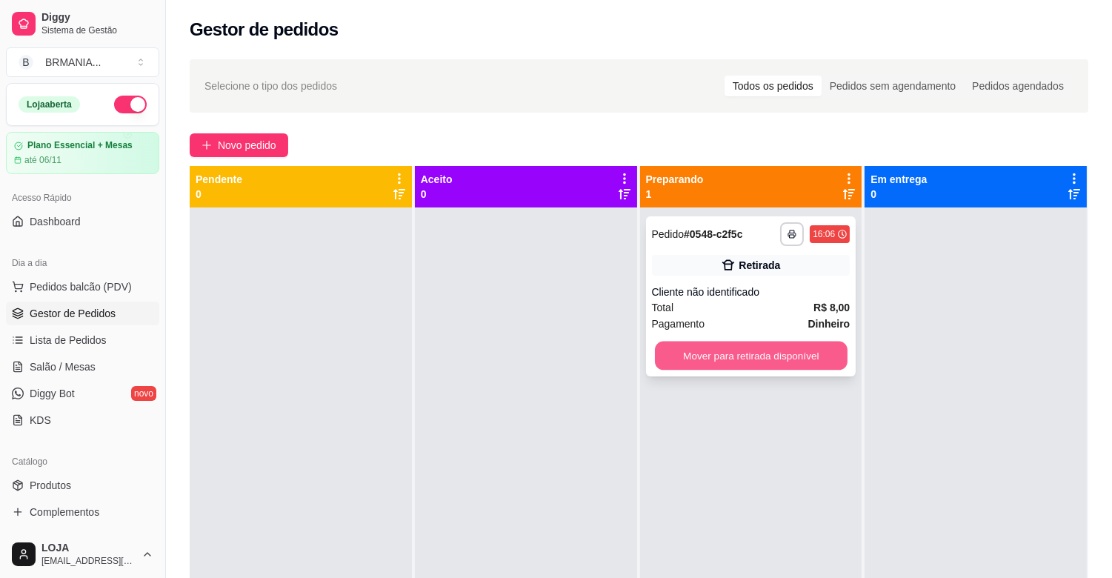
click at [751, 354] on button "Mover para retirada disponível" at bounding box center [751, 356] width 193 height 29
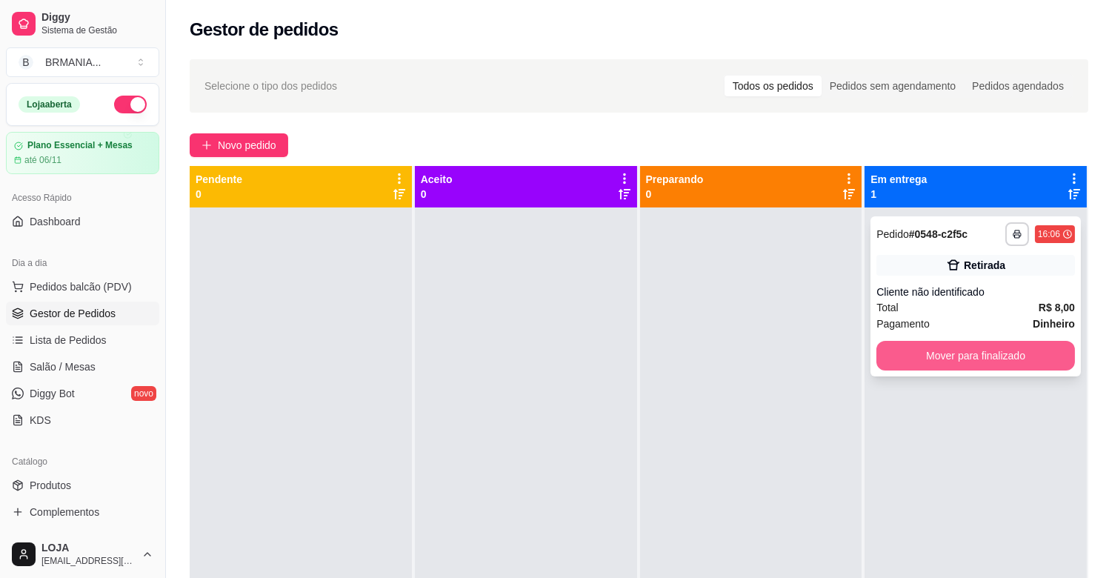
click at [919, 366] on button "Mover para finalizado" at bounding box center [976, 356] width 199 height 30
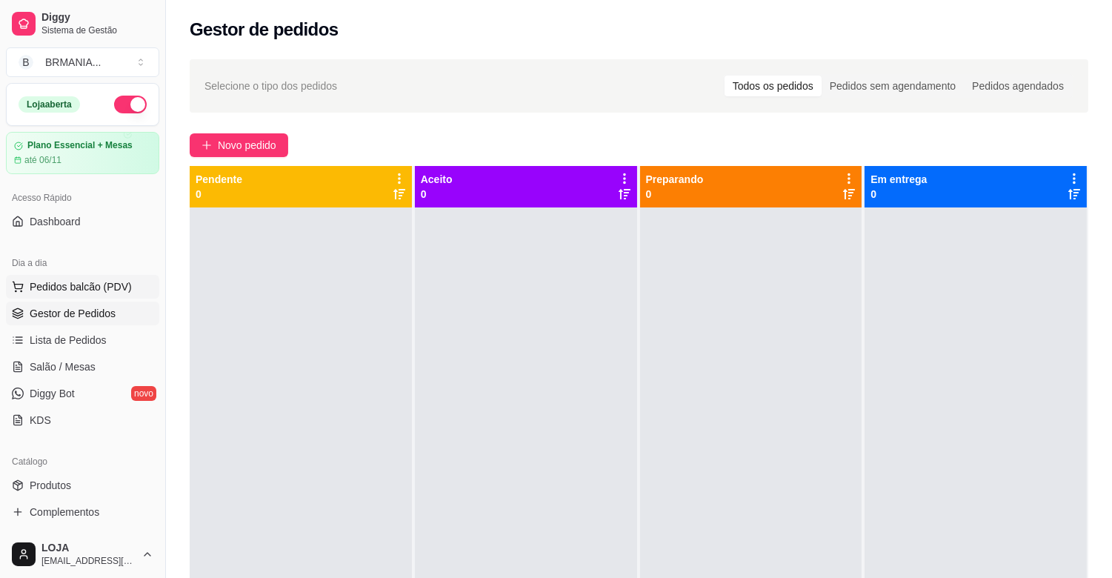
click at [121, 284] on span "Pedidos balcão (PDV)" at bounding box center [81, 286] width 102 height 15
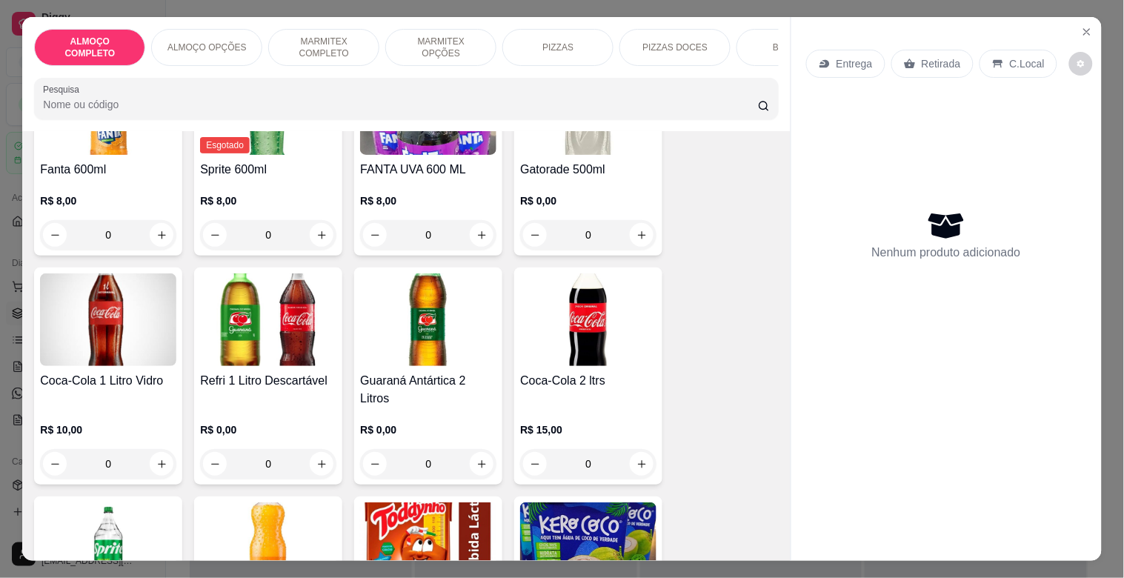
scroll to position [2675, 0]
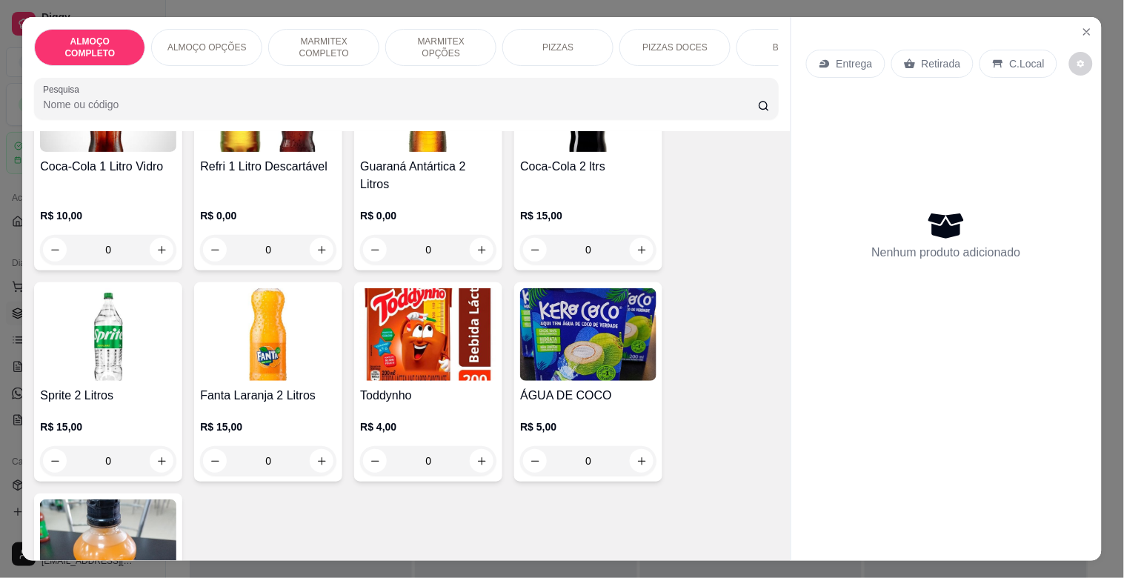
click at [572, 171] on h4 "Coca-Cola 2 ltrs" at bounding box center [588, 167] width 136 height 18
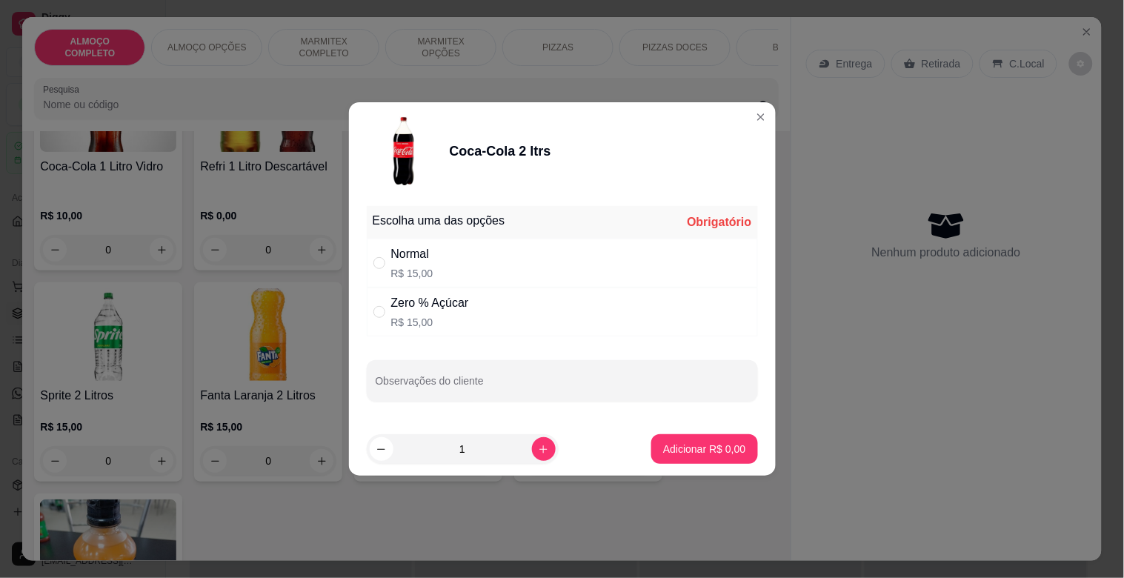
click at [446, 252] on div "Normal R$ 15,00" at bounding box center [562, 263] width 391 height 49
radio input "true"
click at [538, 453] on icon "increase-product-quantity" at bounding box center [543, 449] width 11 height 11
type input "2"
click at [729, 445] on p "Adicionar R$ 30,00" at bounding box center [702, 449] width 86 height 14
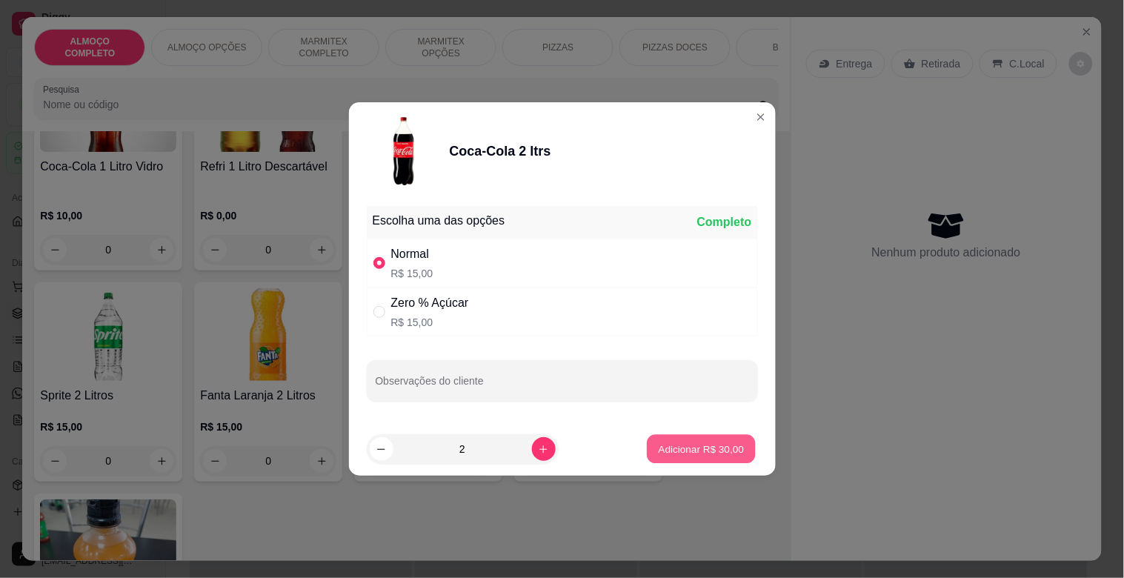
type input "2"
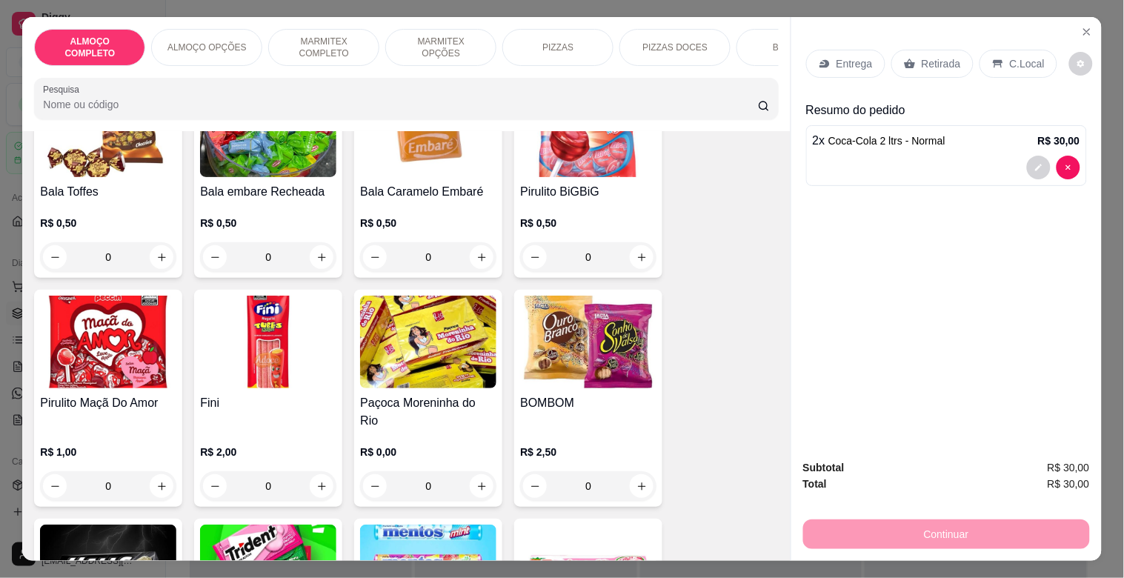
scroll to position [5479, 0]
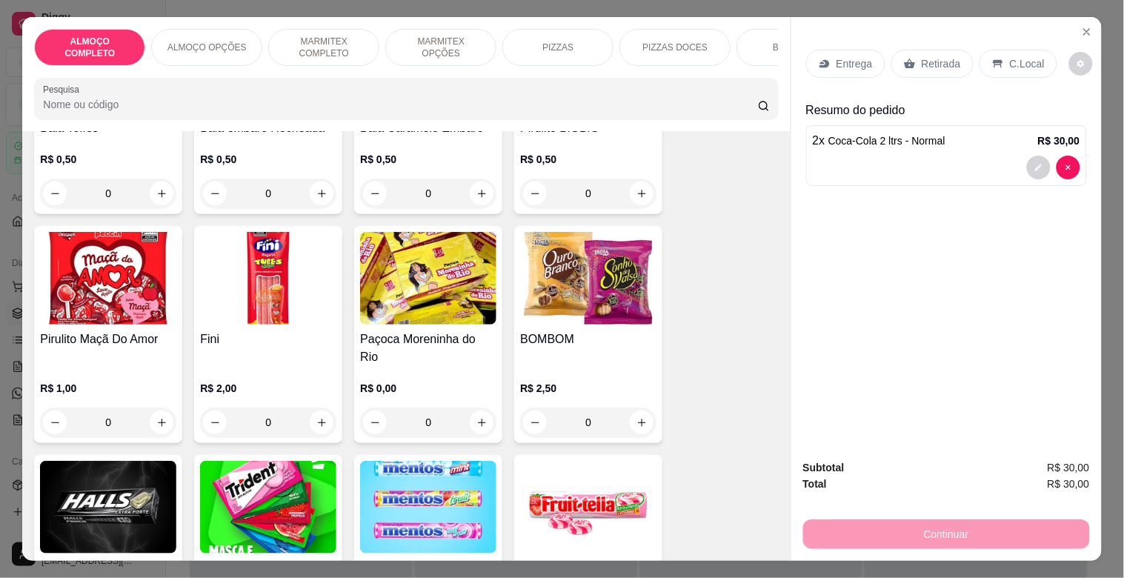
click at [623, 366] on div "R$ 2,50 0" at bounding box center [588, 401] width 136 height 71
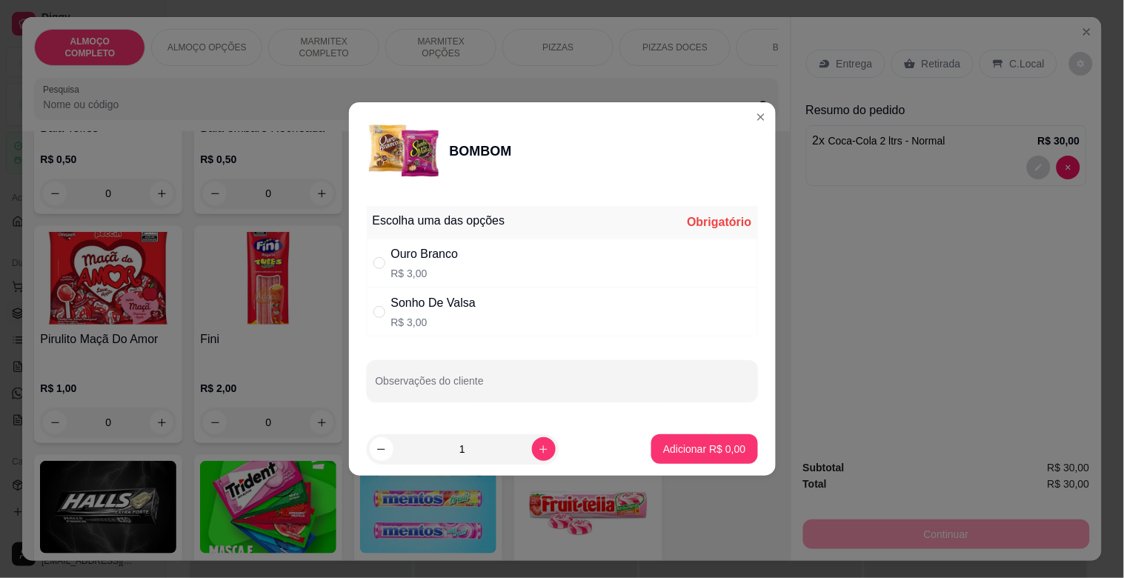
click at [437, 268] on p "R$ 3,00" at bounding box center [424, 273] width 67 height 15
radio input "true"
click at [685, 448] on p "Adicionar R$ 3,00" at bounding box center [704, 449] width 82 height 15
type input "1"
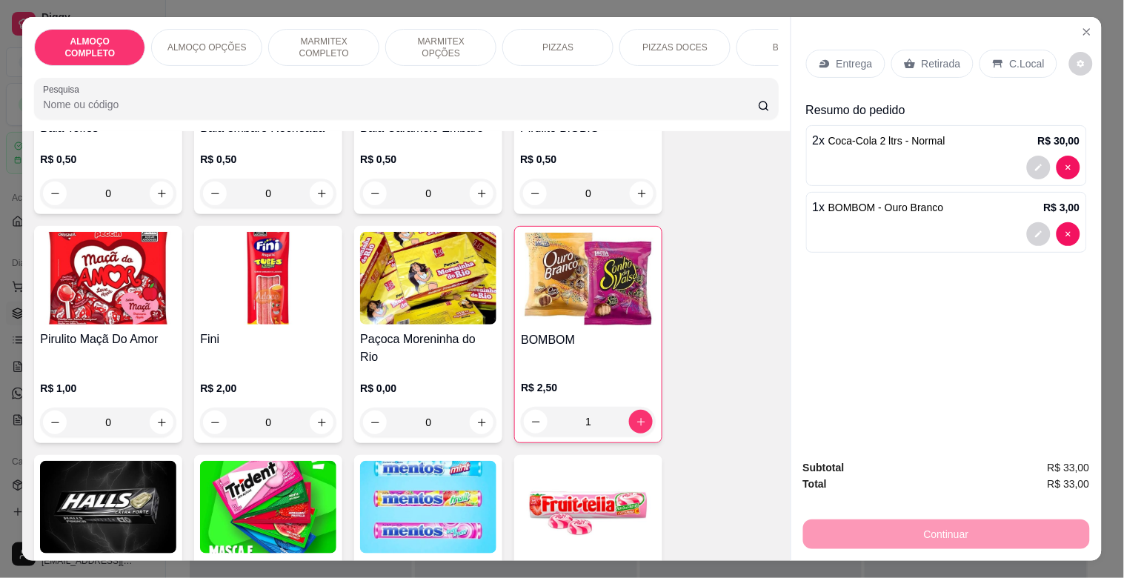
click at [604, 380] on p "R$ 2,50" at bounding box center [588, 387] width 135 height 15
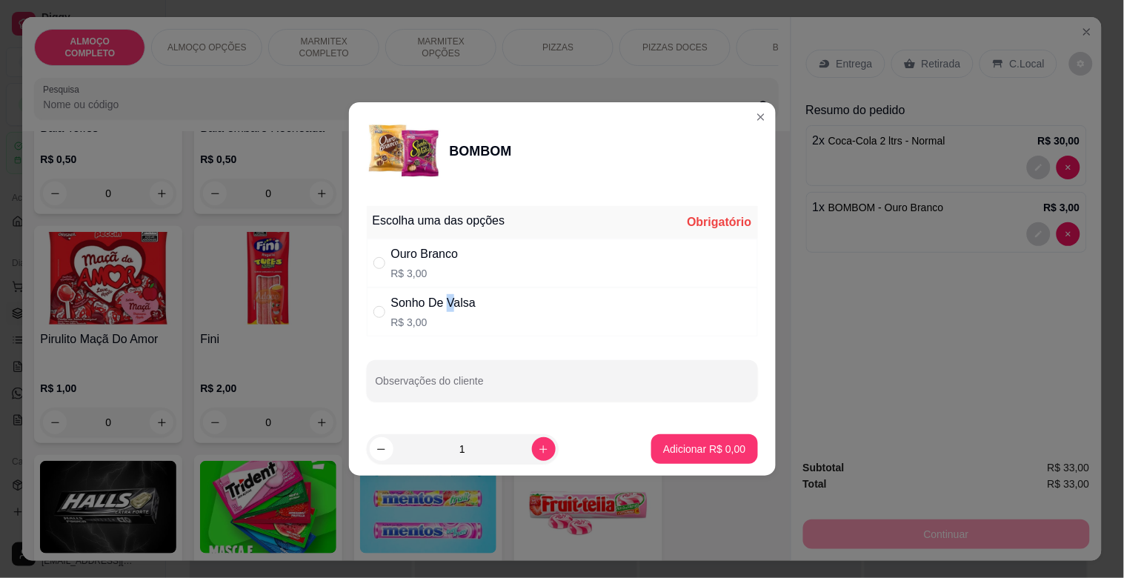
click at [449, 310] on div "Sonho De Valsa" at bounding box center [433, 303] width 84 height 18
radio input "true"
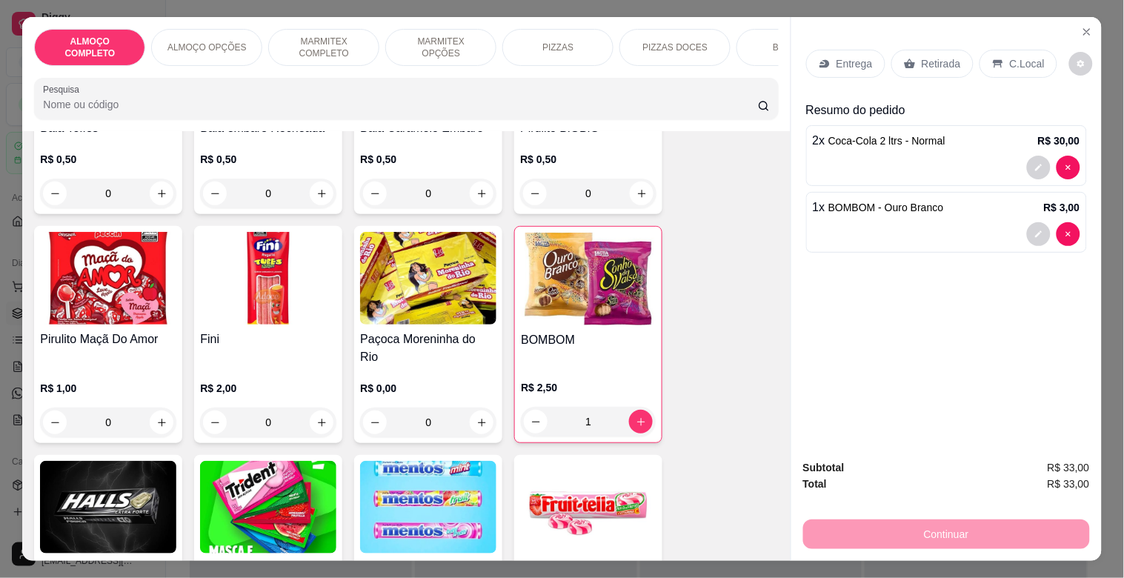
click at [885, 222] on div at bounding box center [946, 234] width 267 height 24
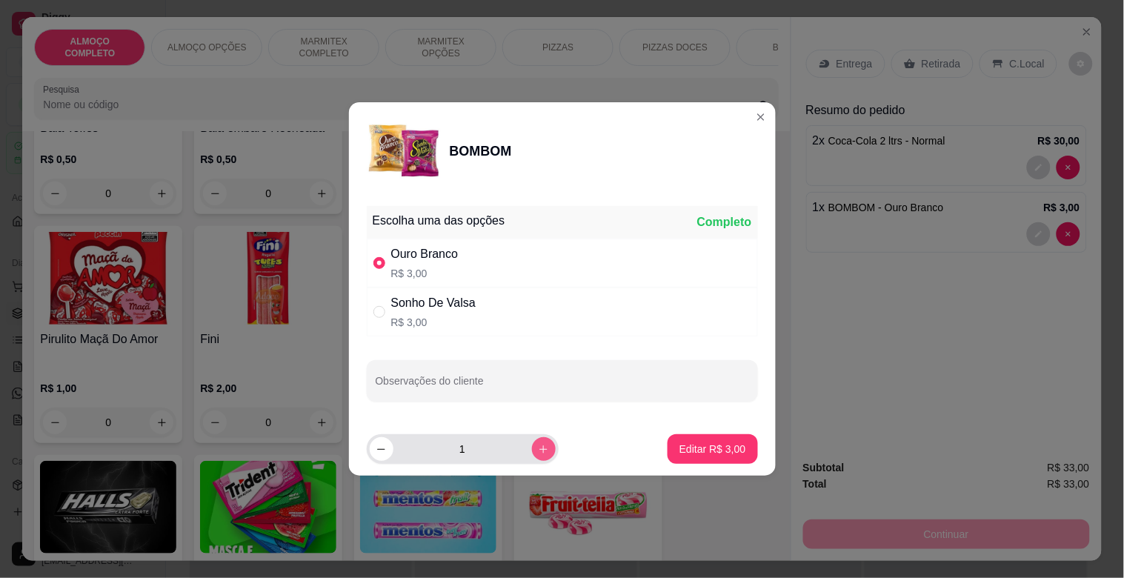
click at [538, 445] on icon "increase-product-quantity" at bounding box center [543, 449] width 11 height 11
click at [538, 446] on icon "increase-product-quantity" at bounding box center [543, 449] width 11 height 11
type input "3"
click at [722, 453] on p "Editar R$ 9,00" at bounding box center [712, 449] width 67 height 15
type input "3"
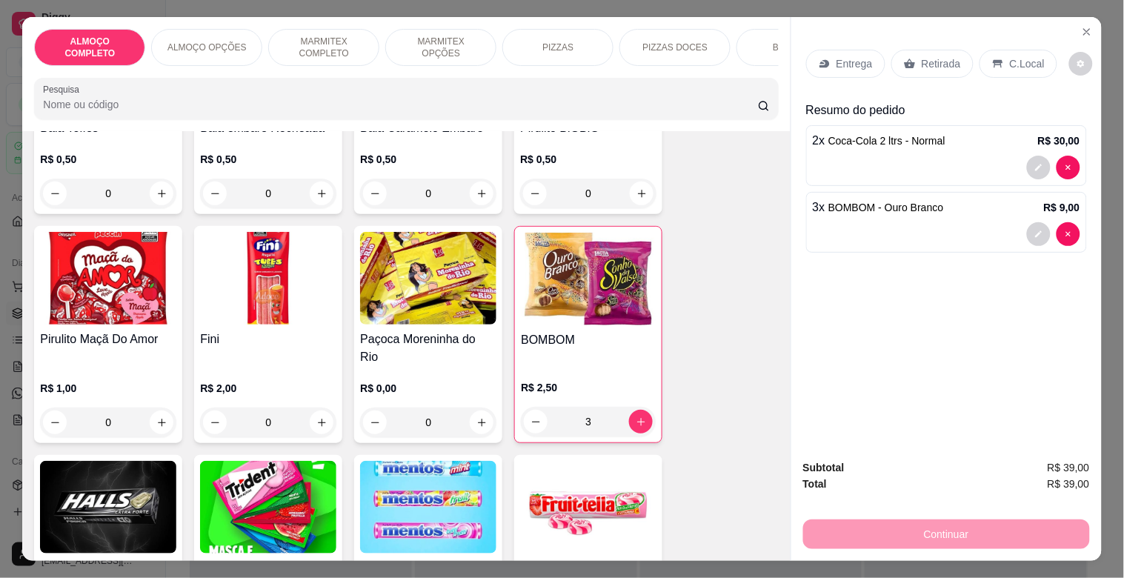
click at [562, 331] on h4 "BOMBOM" at bounding box center [588, 340] width 135 height 18
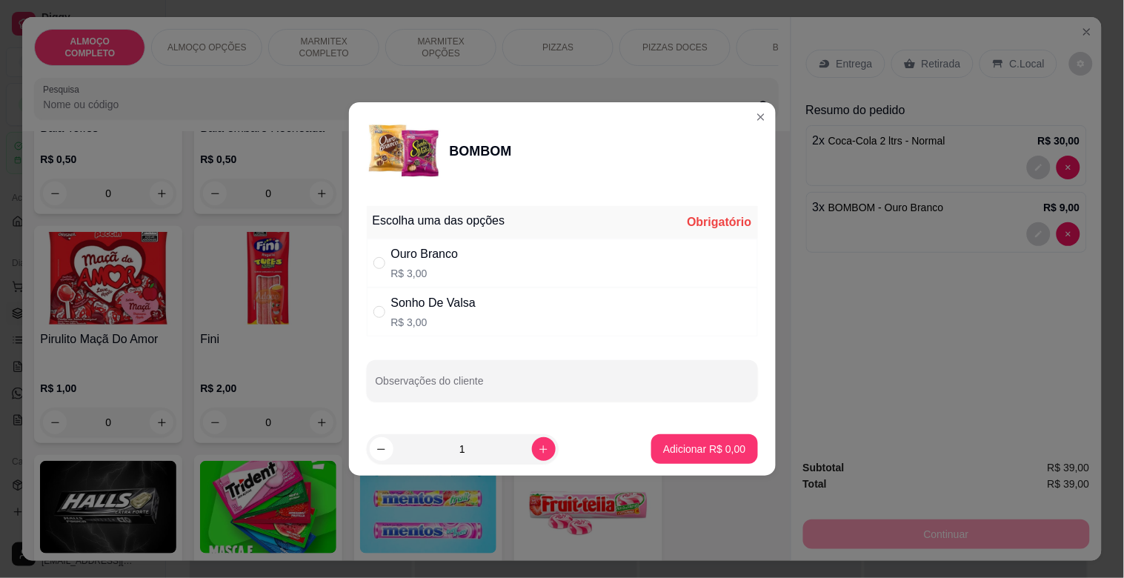
click at [482, 317] on div "Sonho De Valsa R$ 3,00" at bounding box center [562, 311] width 391 height 49
radio input "true"
click at [706, 443] on p "Adicionar R$ 3,00" at bounding box center [704, 449] width 82 height 15
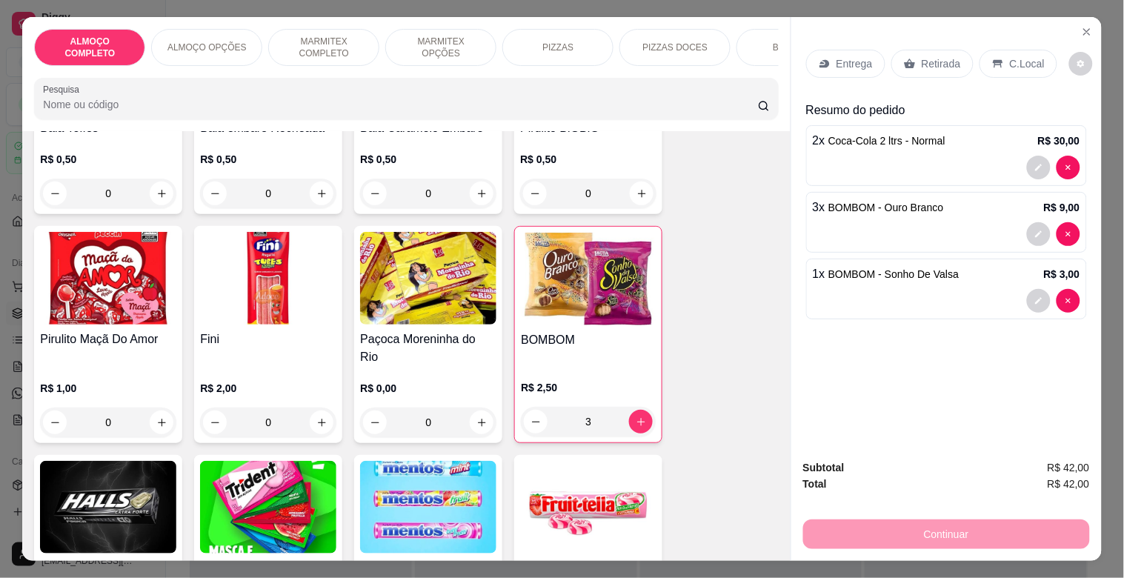
click at [937, 56] on p "Retirada" at bounding box center [941, 63] width 39 height 15
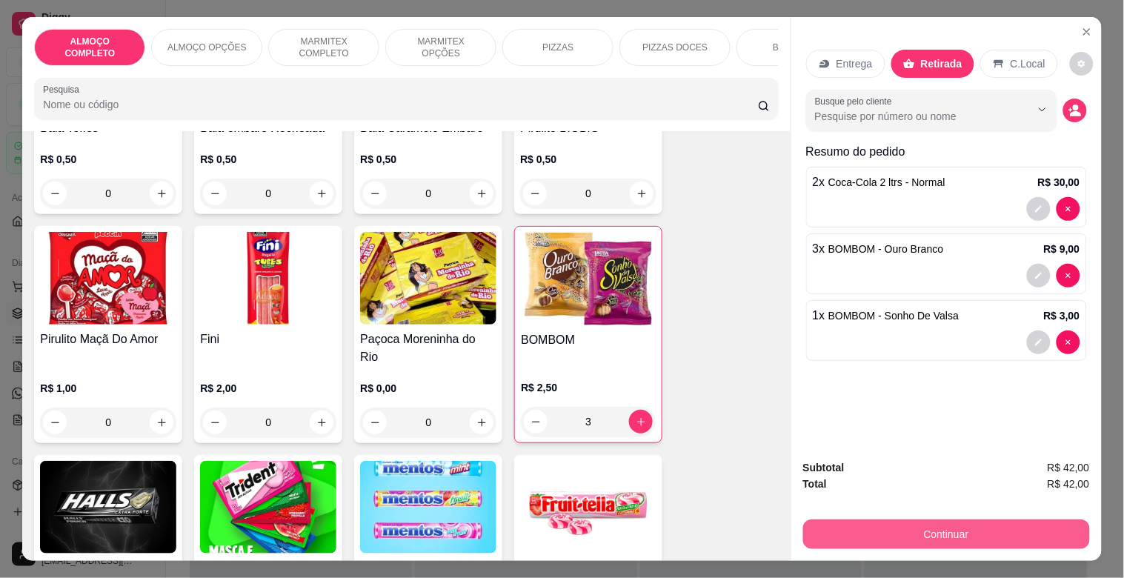
click at [937, 520] on button "Continuar" at bounding box center [946, 534] width 287 height 30
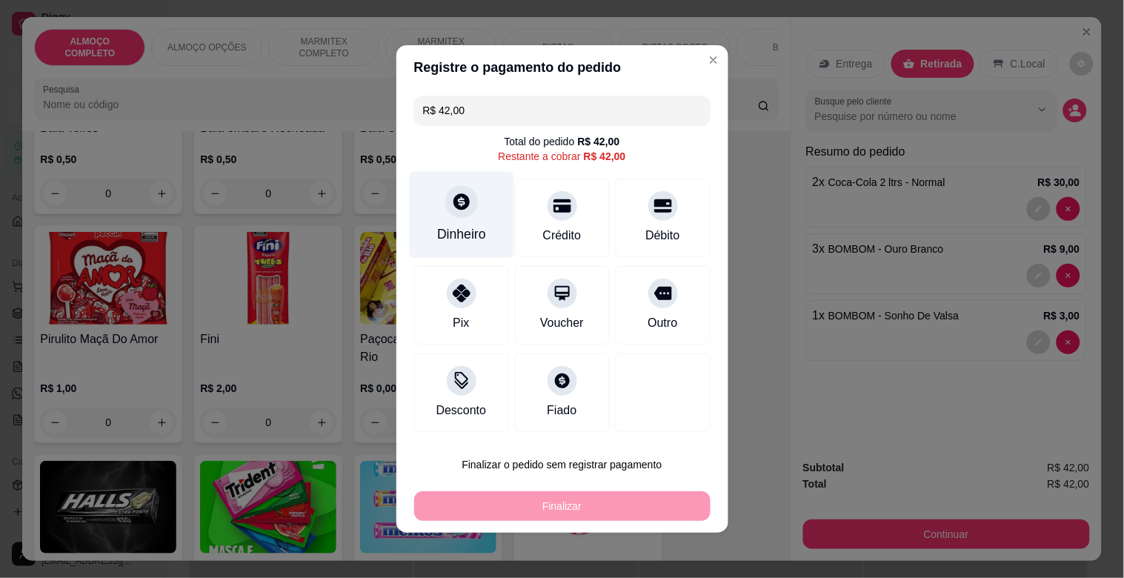
click at [441, 222] on div "Dinheiro" at bounding box center [461, 215] width 104 height 87
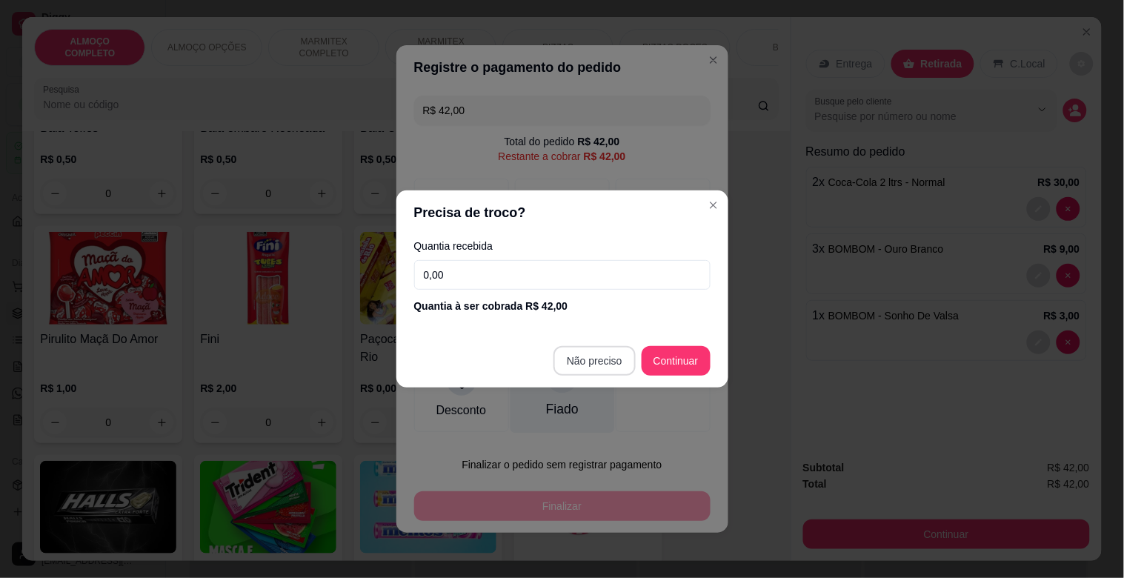
type input "R$ 0,00"
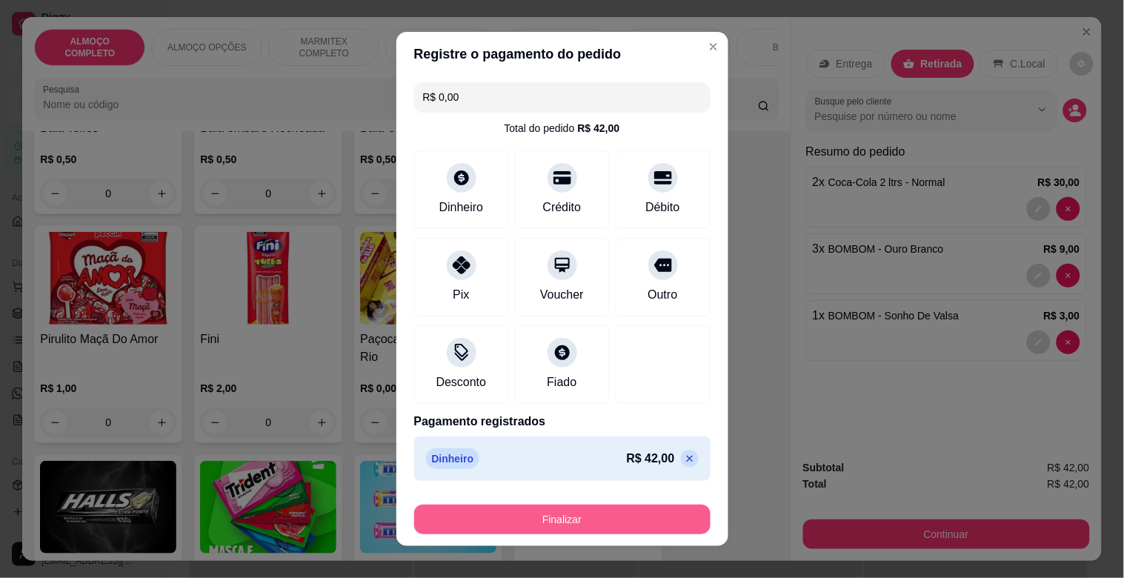
click at [609, 514] on button "Finalizar" at bounding box center [562, 520] width 296 height 30
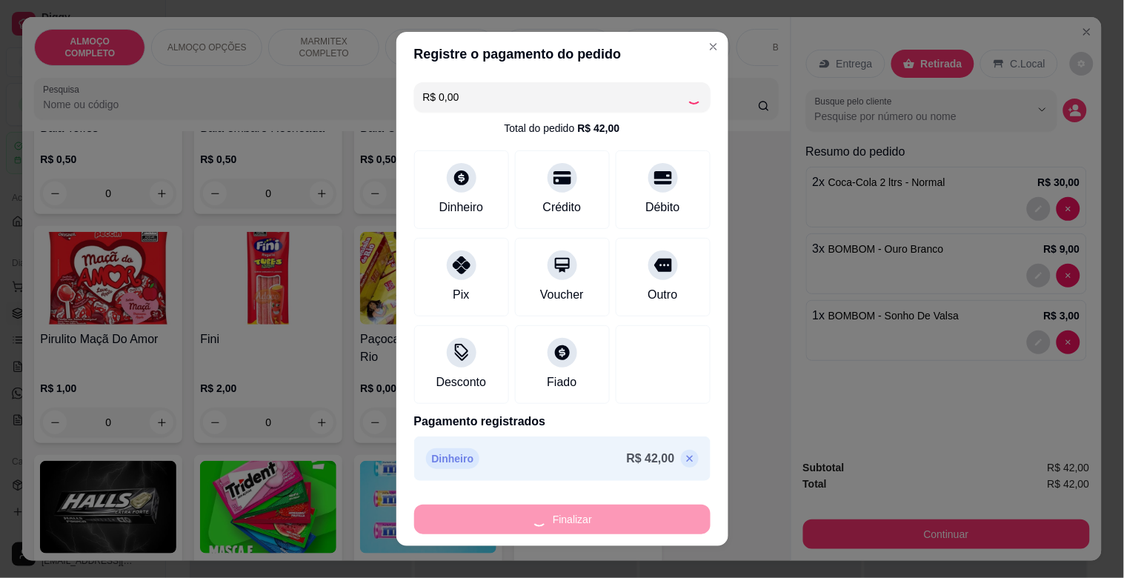
type input "0"
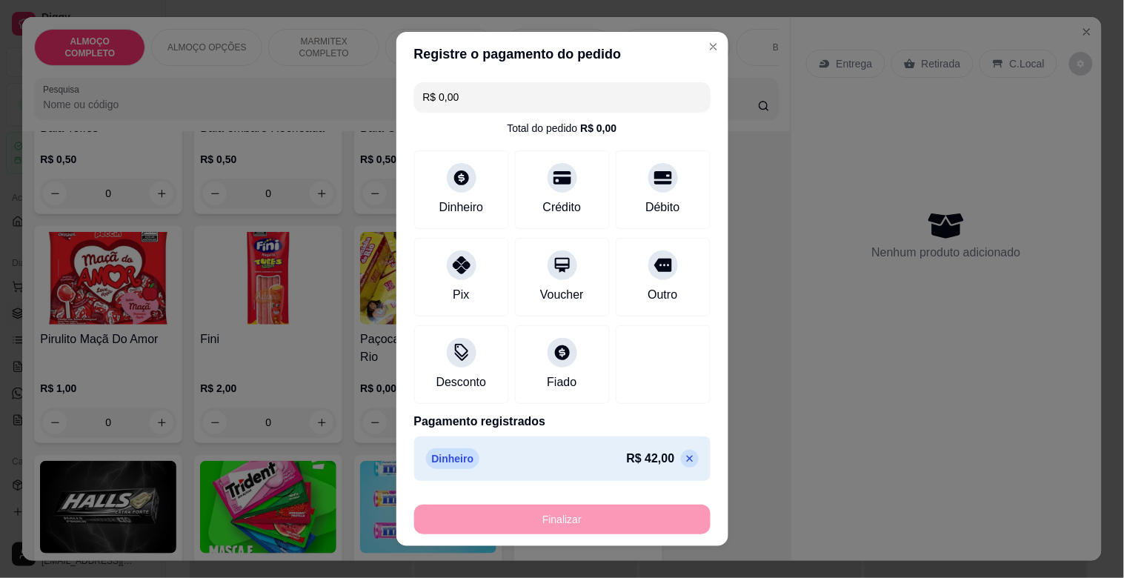
type input "-R$ 42,00"
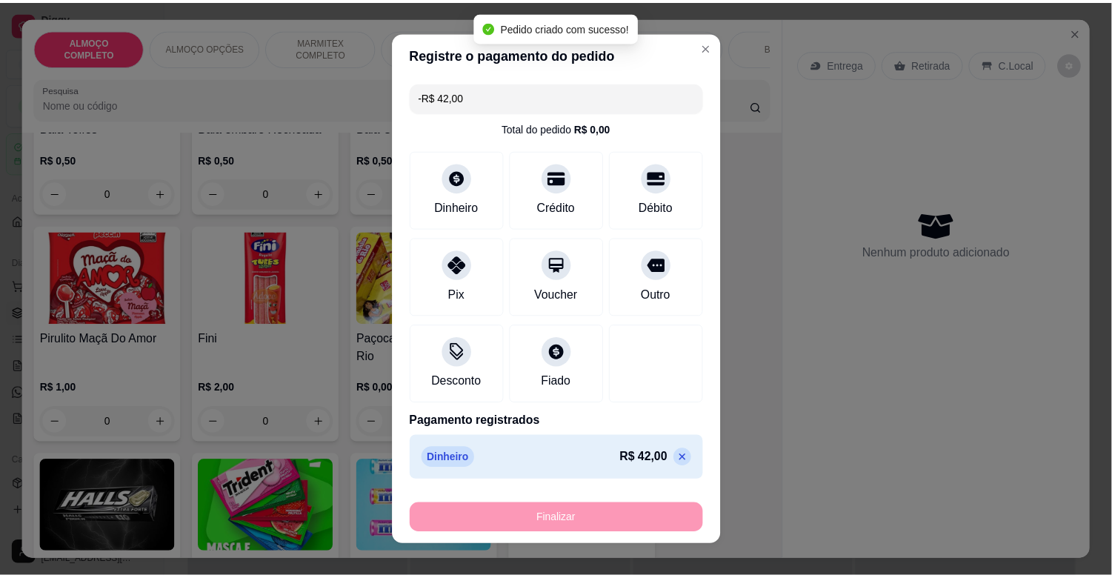
scroll to position [5477, 0]
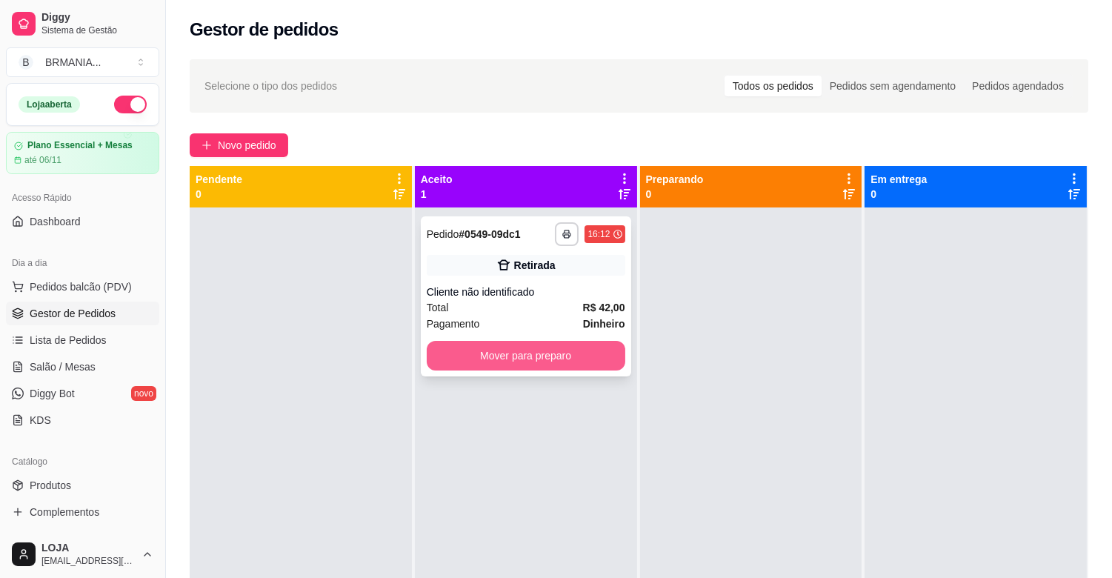
click at [582, 349] on button "Mover para preparo" at bounding box center [526, 356] width 199 height 30
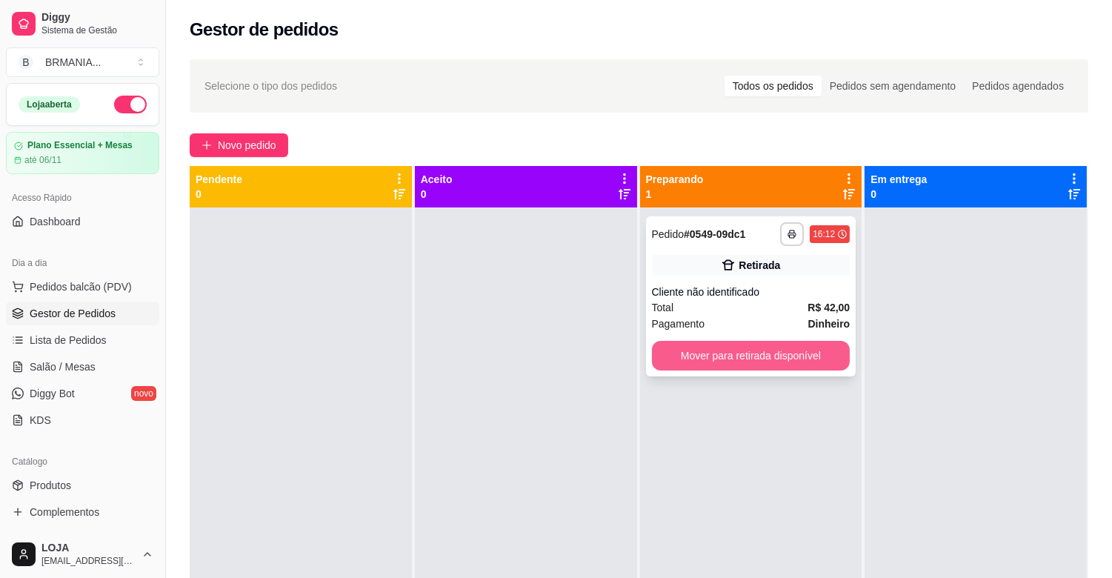
click at [732, 367] on button "Mover para retirada disponível" at bounding box center [751, 356] width 199 height 30
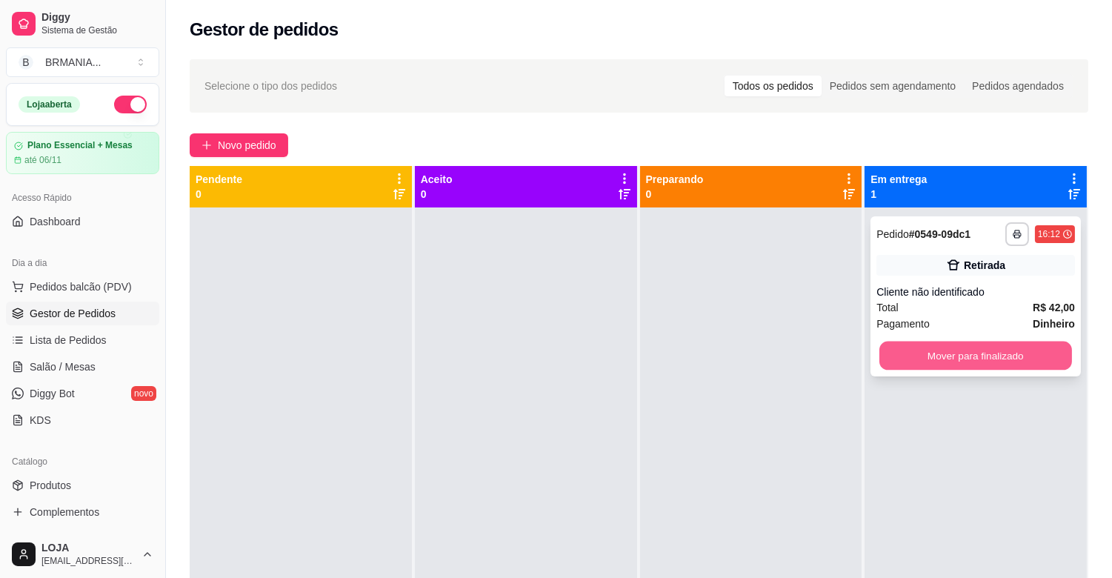
click at [958, 365] on button "Mover para finalizado" at bounding box center [976, 356] width 193 height 29
